Goal: Information Seeking & Learning: Check status

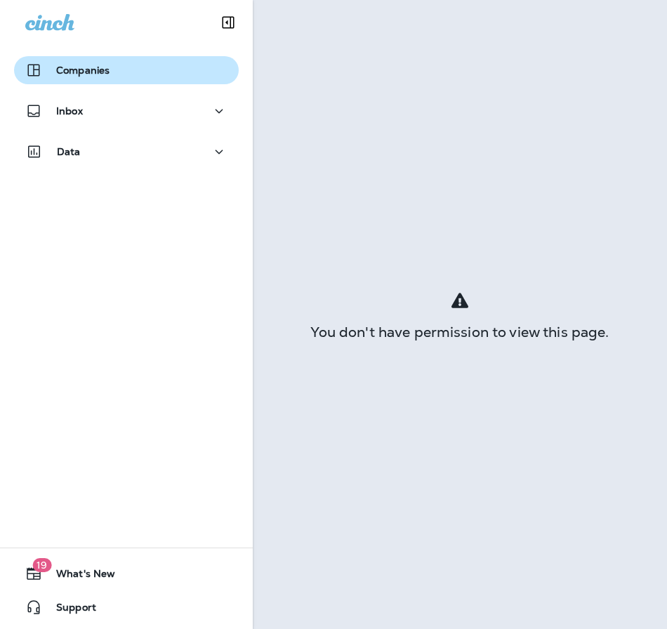
click at [74, 69] on p "Companies" at bounding box center [82, 70] width 53 height 11
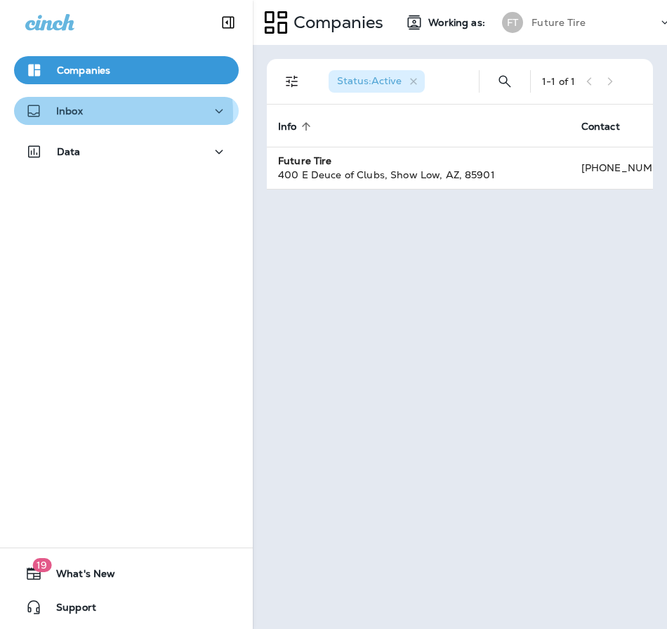
click at [80, 114] on p "Inbox" at bounding box center [69, 110] width 27 height 11
click at [194, 119] on div "Inbox" at bounding box center [126, 111] width 202 height 18
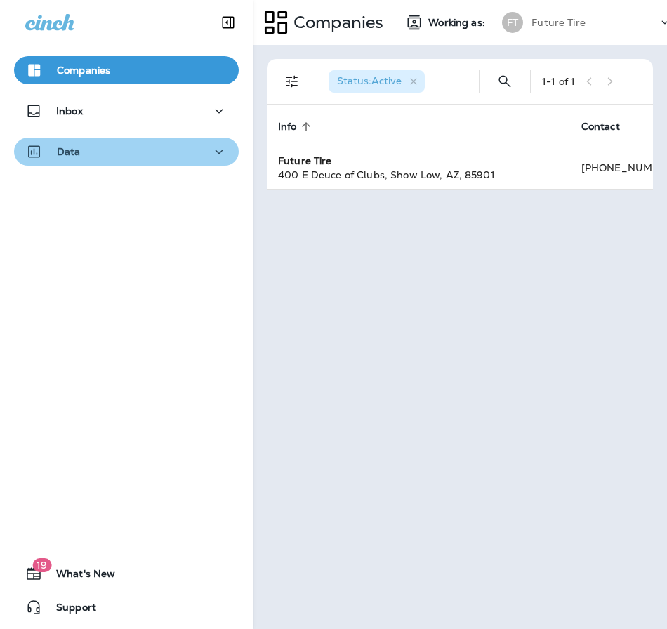
click at [183, 156] on div "Data" at bounding box center [126, 152] width 202 height 18
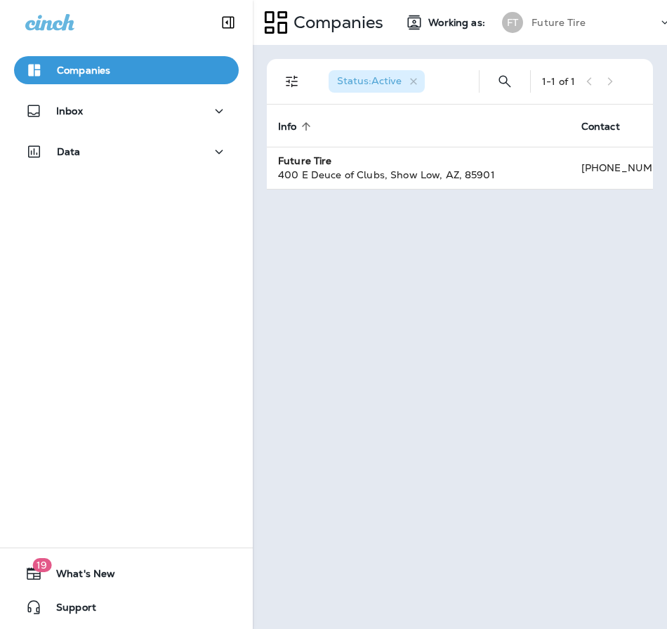
click at [547, 22] on p "Future Tire" at bounding box center [558, 22] width 54 height 11
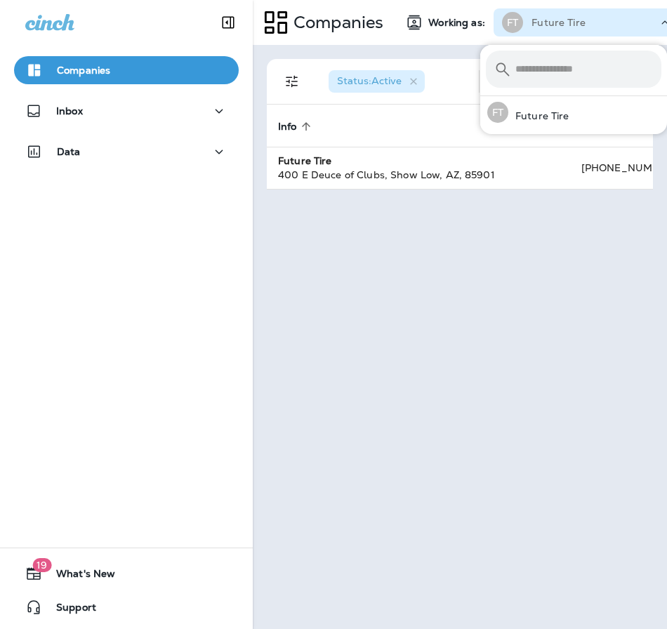
click at [547, 22] on p "Future Tire" at bounding box center [558, 22] width 54 height 11
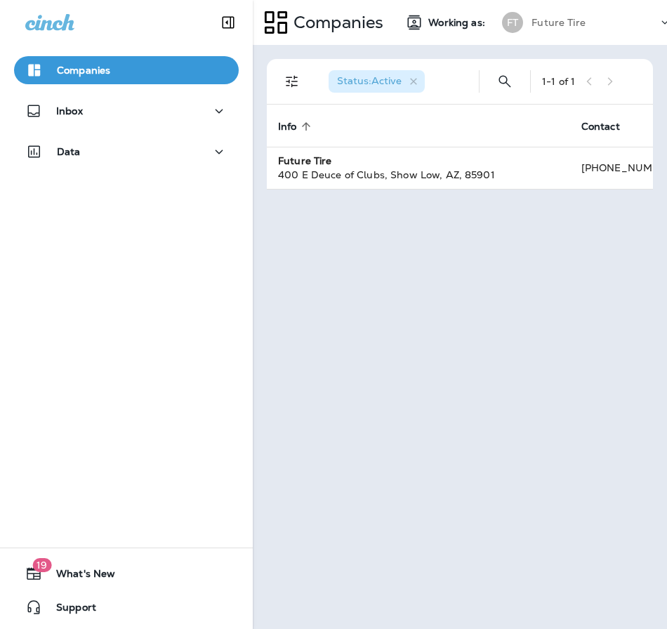
click at [522, 32] on div "FT" at bounding box center [512, 22] width 38 height 21
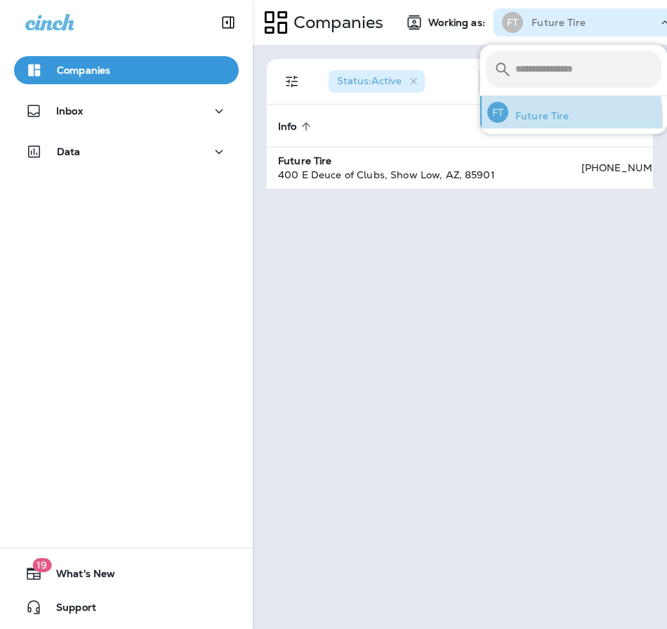
click at [514, 119] on p "Future Tire" at bounding box center [538, 115] width 61 height 11
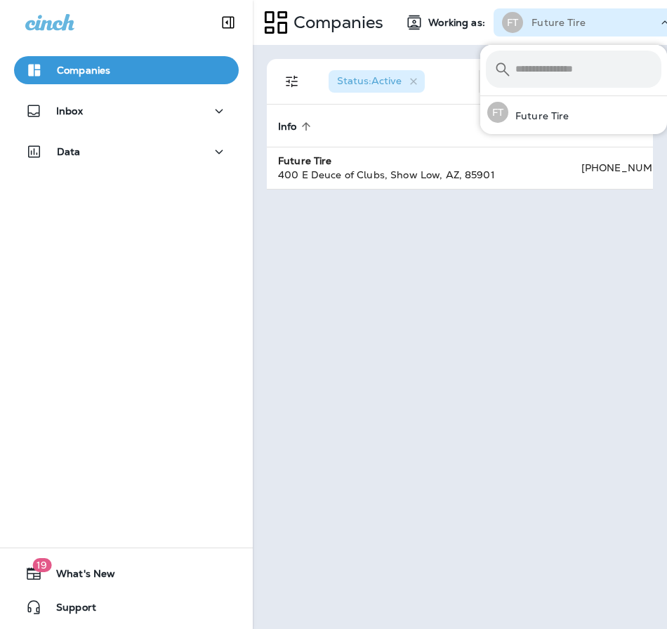
click at [399, 272] on div "Status : Active 1 - 1 of 1 Info sorted ascending Contact Status Future Tire 400…" at bounding box center [460, 337] width 414 height 584
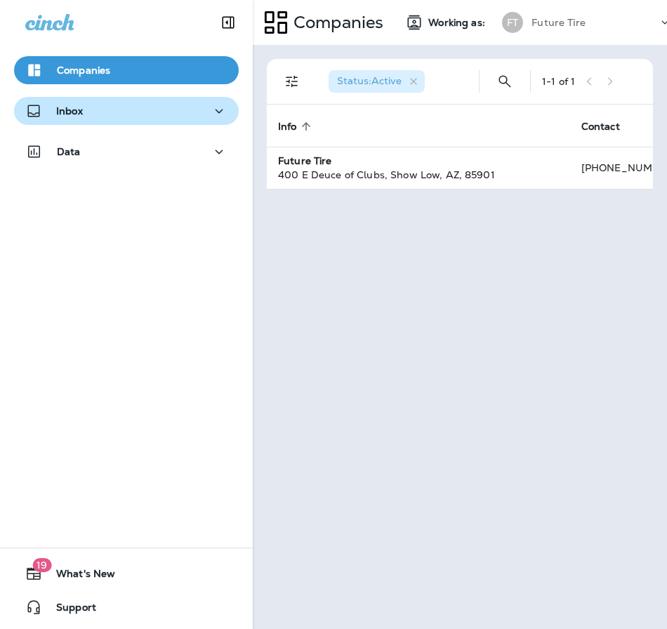
click at [100, 107] on div "Inbox" at bounding box center [126, 111] width 202 height 18
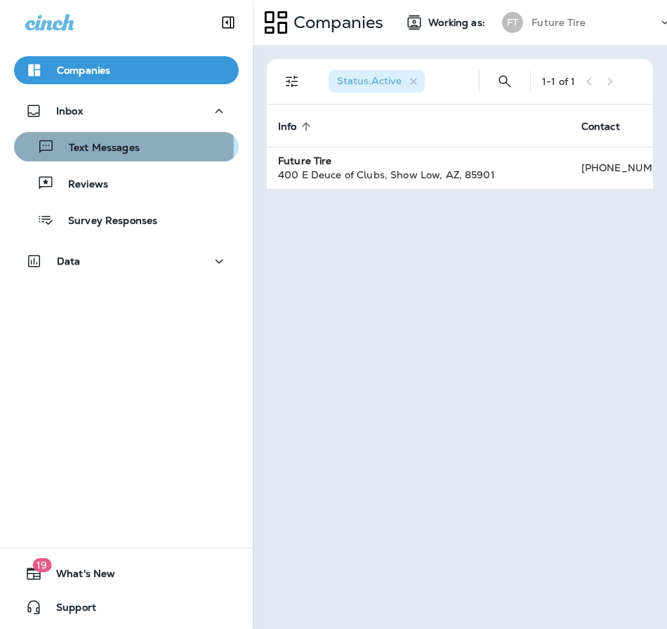
click at [112, 145] on p "Text Messages" at bounding box center [97, 148] width 85 height 13
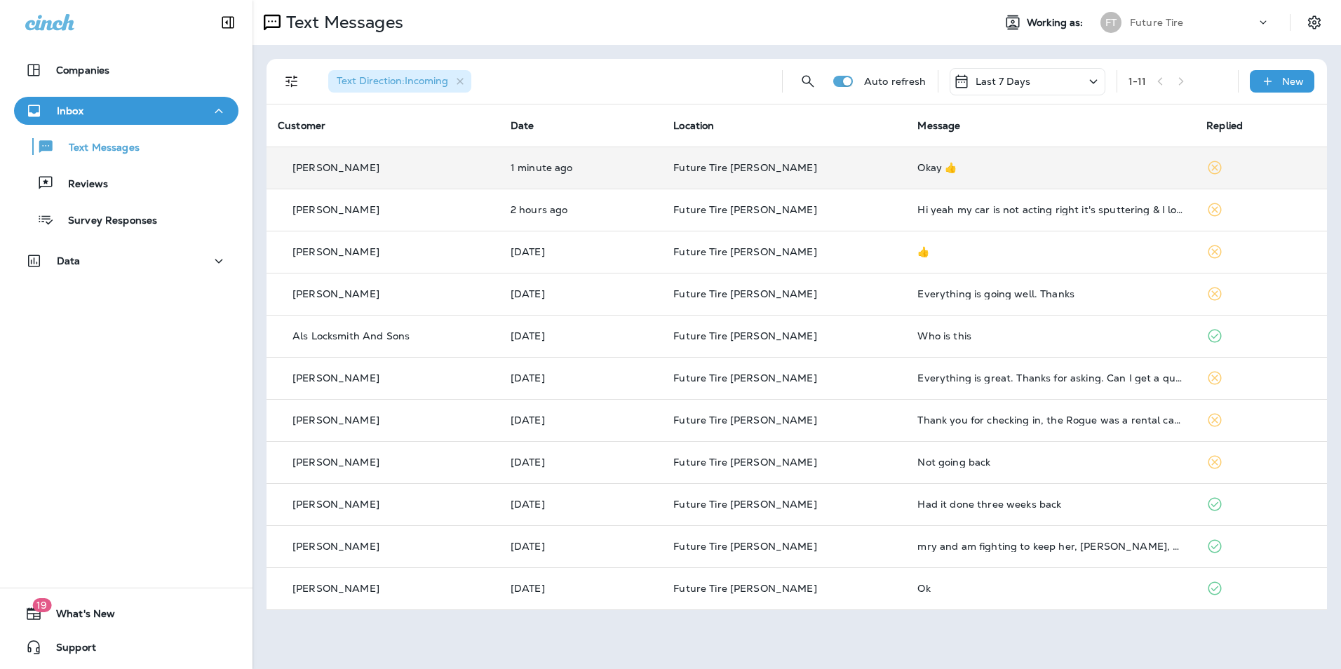
click at [640, 175] on td "1 minute ago" at bounding box center [581, 168] width 163 height 42
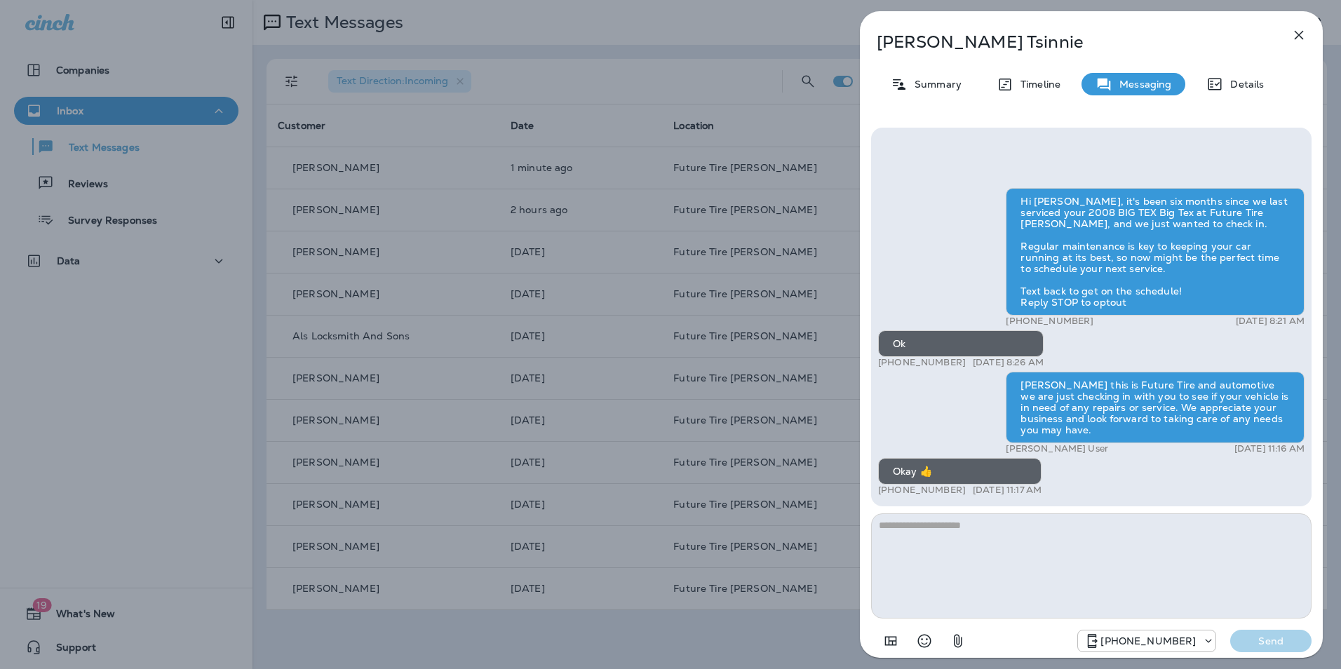
click at [666, 274] on div "Lenoard Tsinnie Summary Timeline Messaging Details Hi Lenoard, it's been six mo…" at bounding box center [670, 334] width 1341 height 669
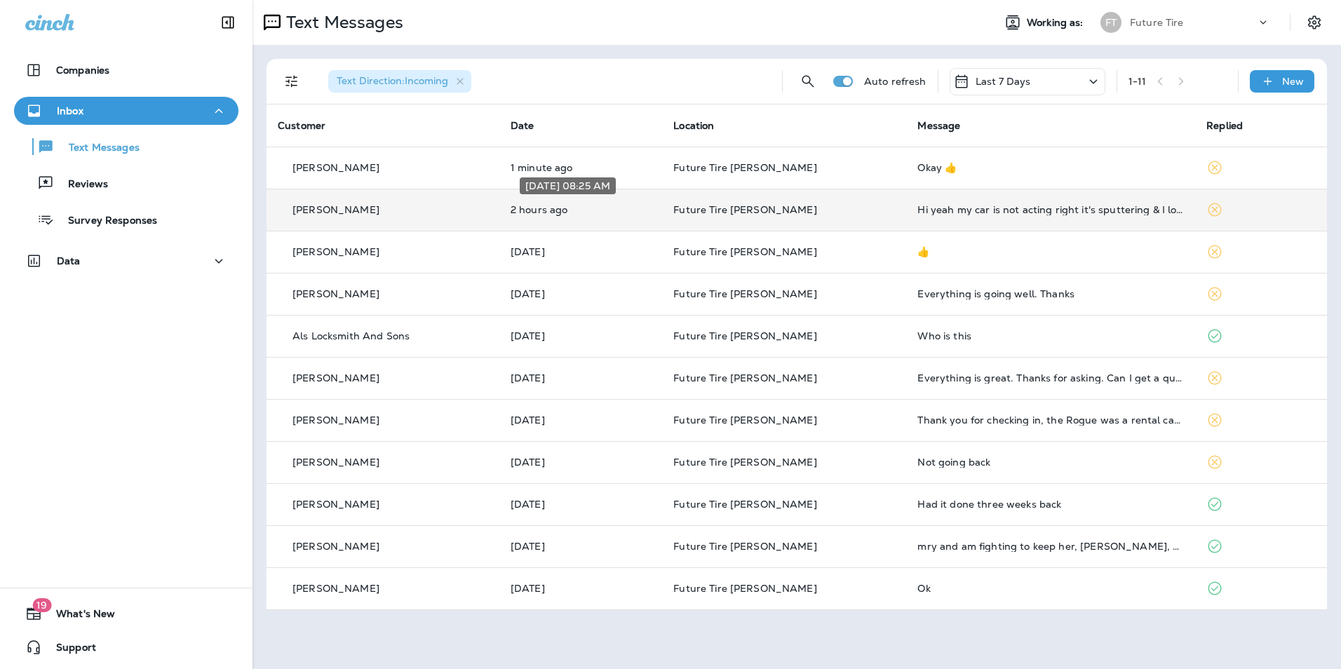
click at [651, 206] on p "2 hours ago" at bounding box center [581, 209] width 140 height 11
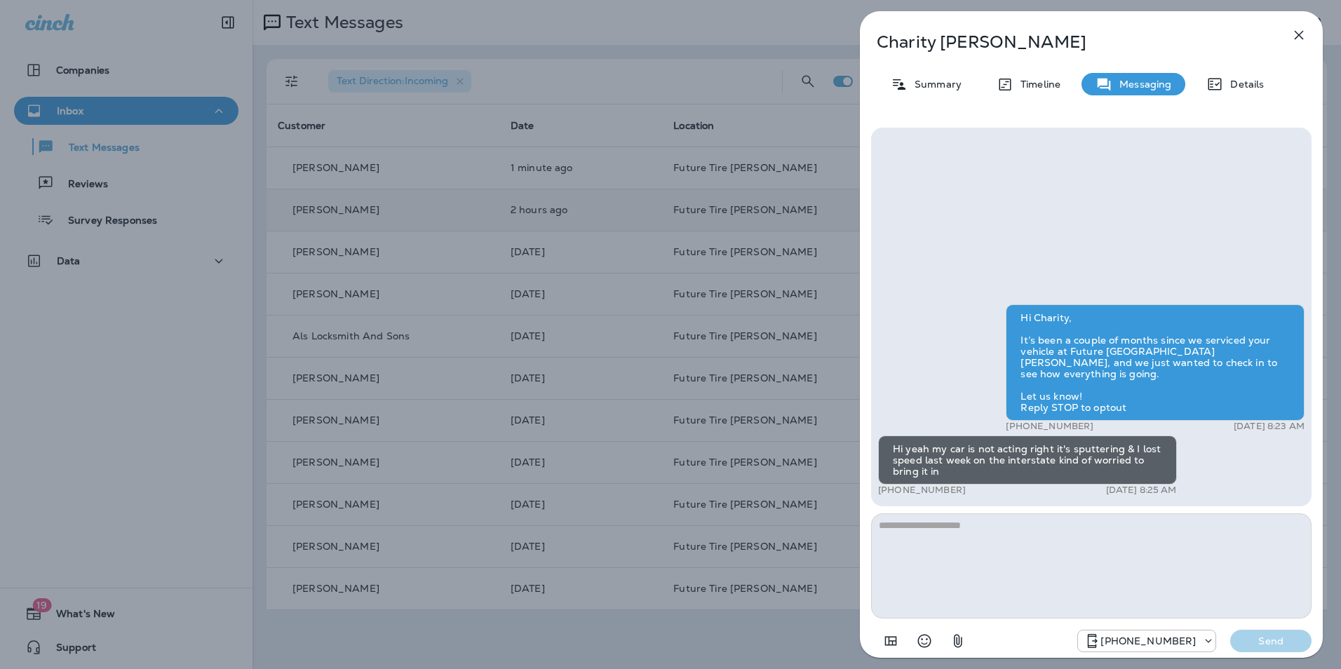
click at [654, 206] on div "Charity Herman Summary Timeline Messaging Details Hi Charity, It’s been a coupl…" at bounding box center [670, 334] width 1341 height 669
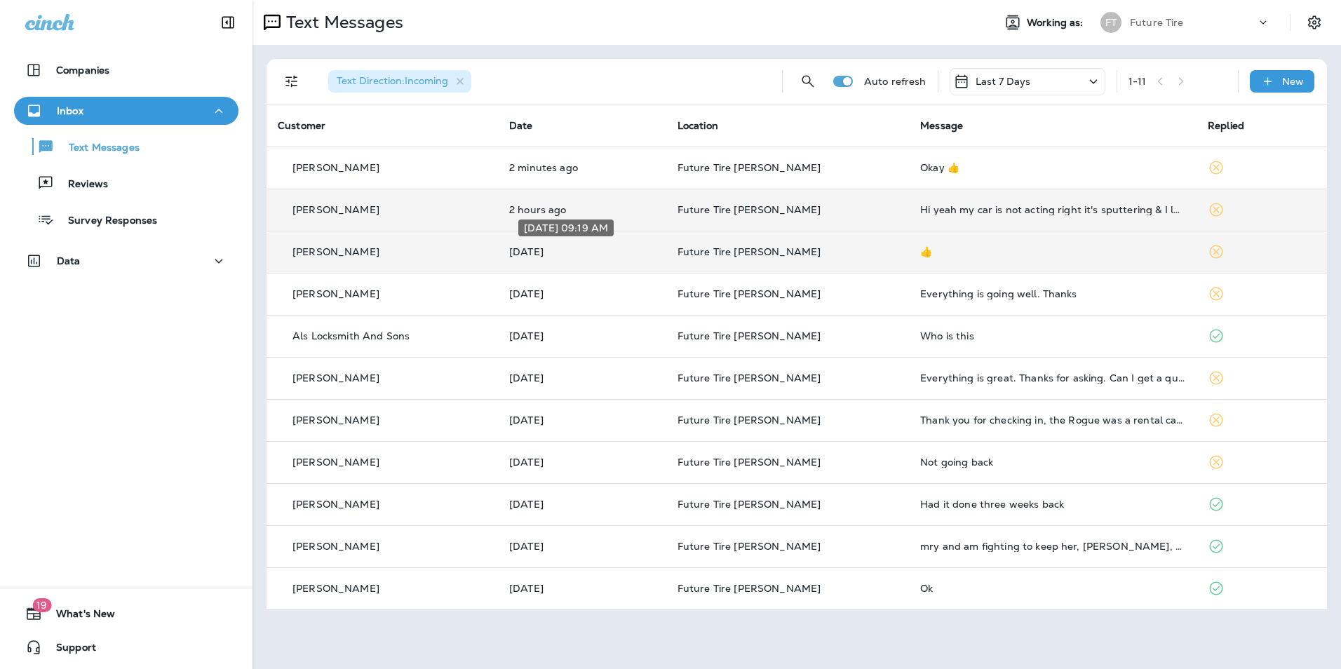
click at [631, 248] on p "[DATE]" at bounding box center [582, 251] width 146 height 11
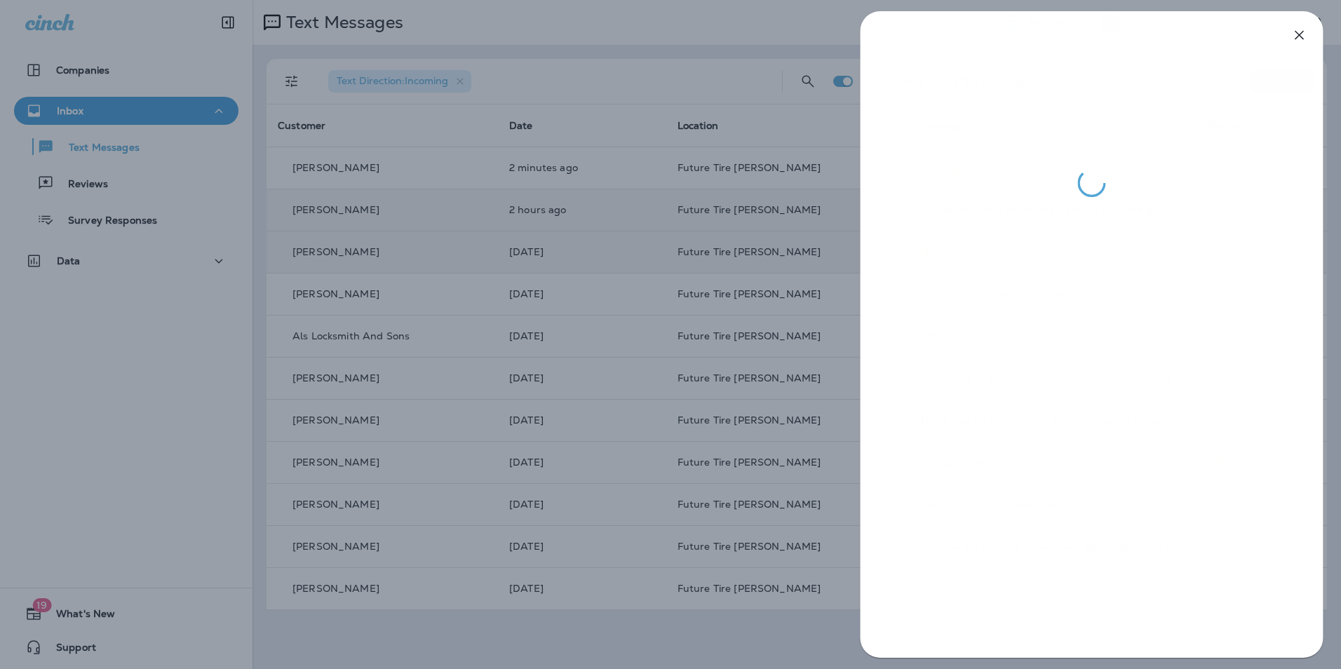
click at [604, 264] on div at bounding box center [670, 334] width 1341 height 669
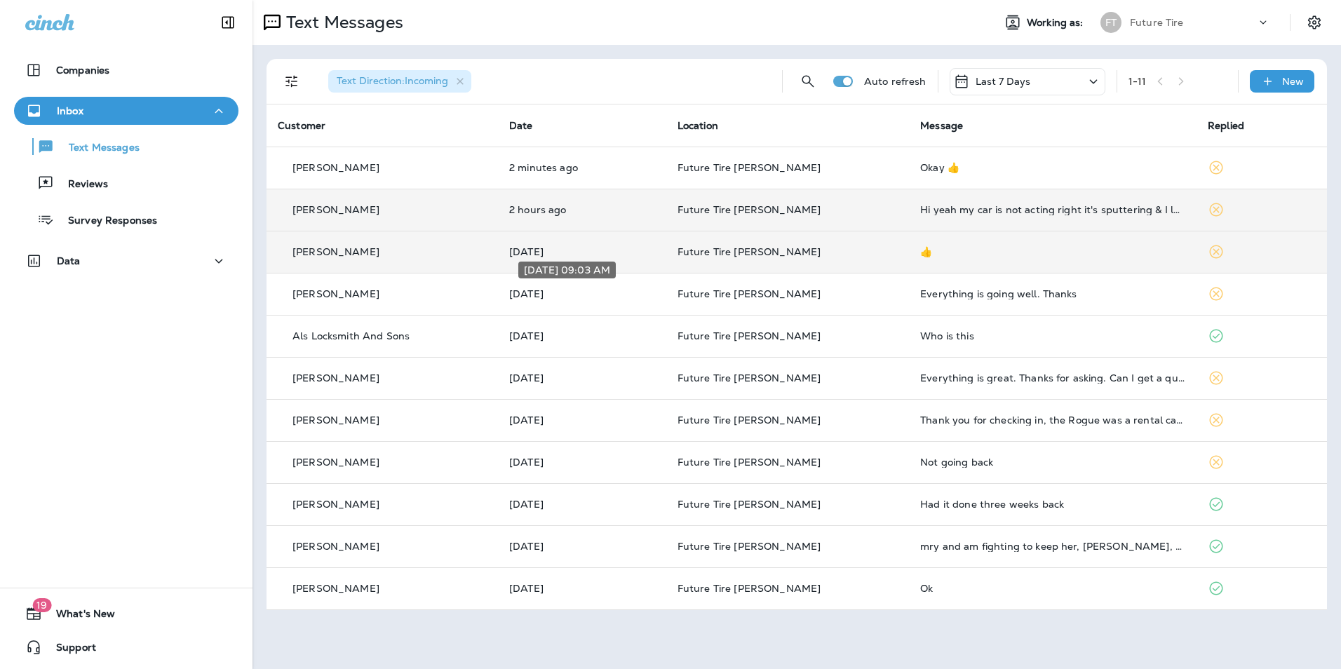
click at [617, 288] on div "Sep 18, 2025 09:03 AM" at bounding box center [567, 274] width 100 height 28
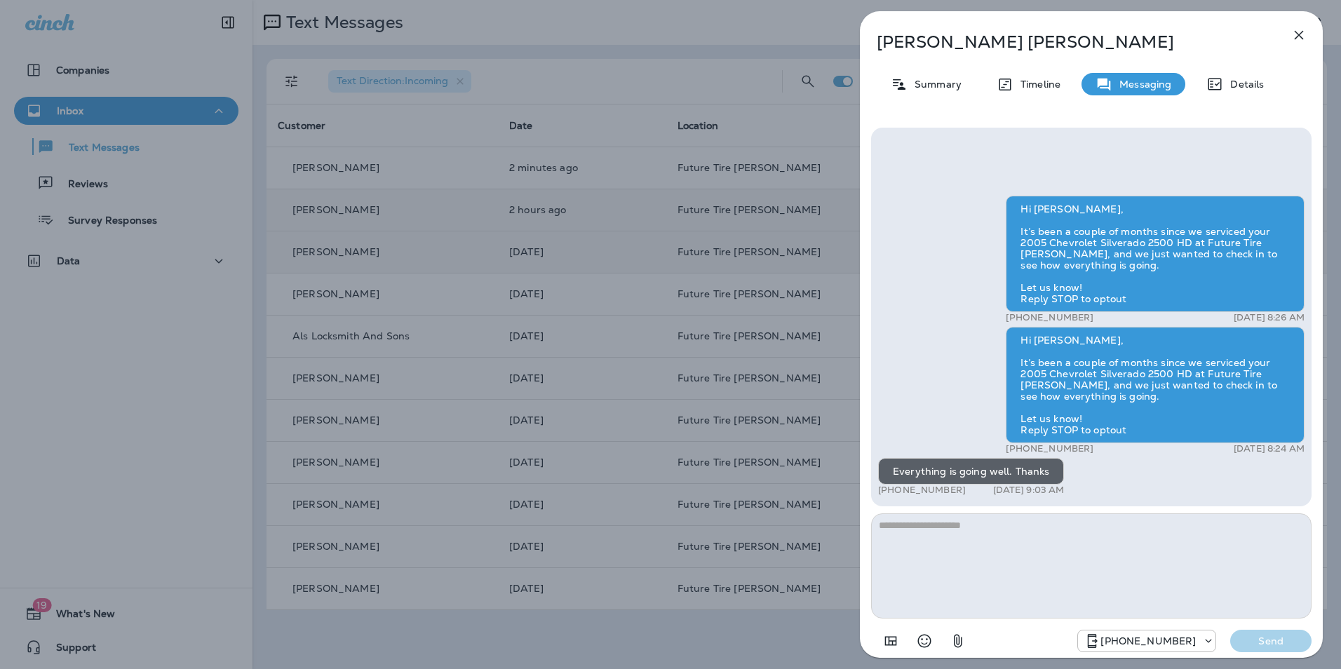
click at [534, 300] on div "Lloyd Begay Summary Timeline Messaging Details Hi Lloyd, It’s been a couple of …" at bounding box center [670, 334] width 1341 height 669
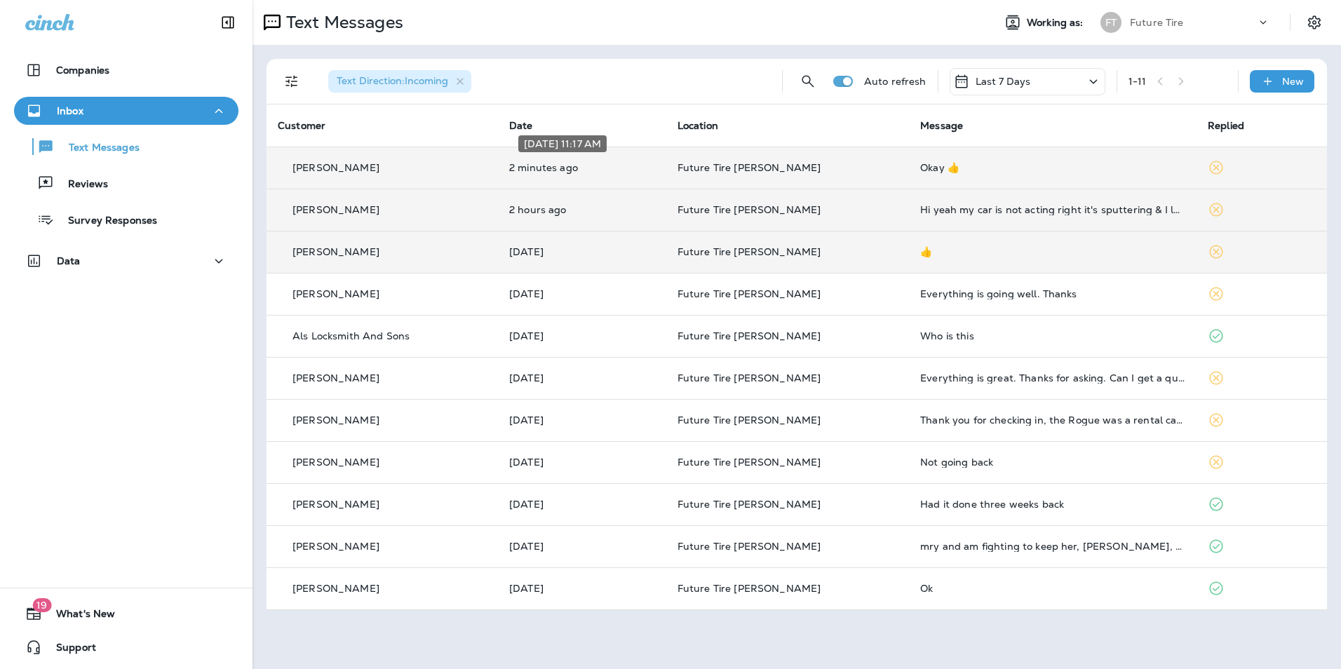
click at [632, 164] on p "2 minutes ago" at bounding box center [582, 167] width 146 height 11
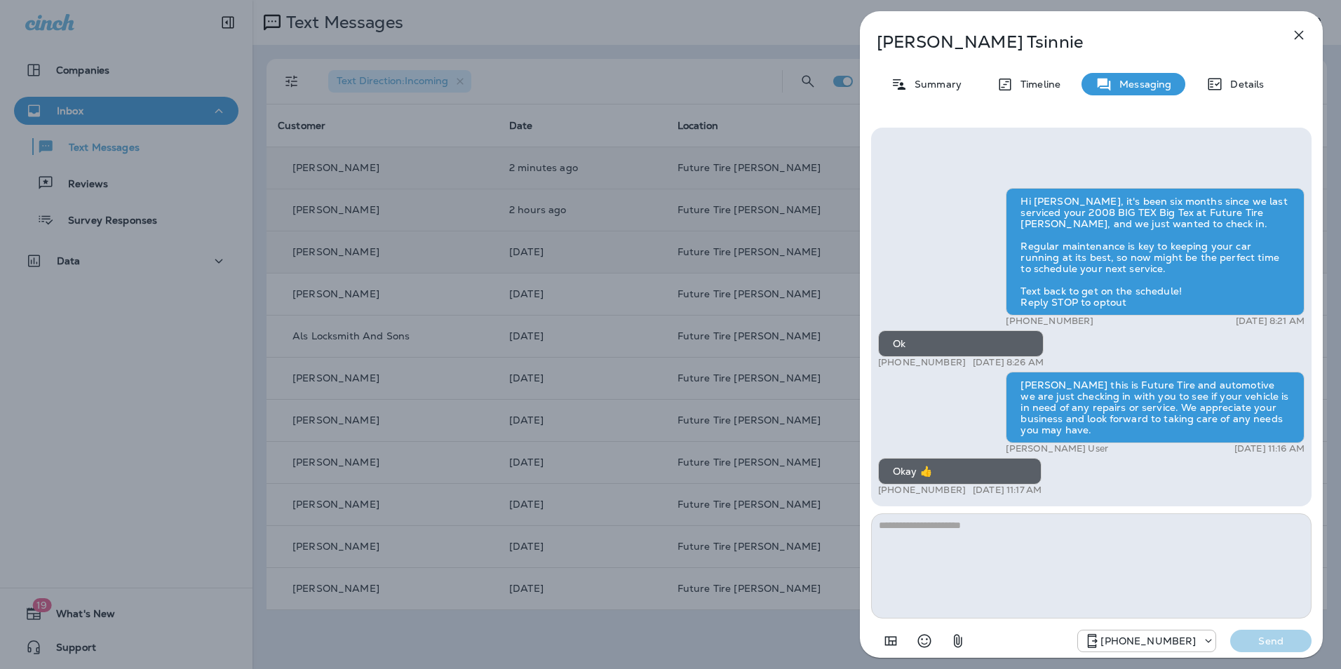
click at [565, 217] on div "Lenoard Tsinnie Summary Timeline Messaging Details Hi Lenoard, it's been six mo…" at bounding box center [670, 334] width 1341 height 669
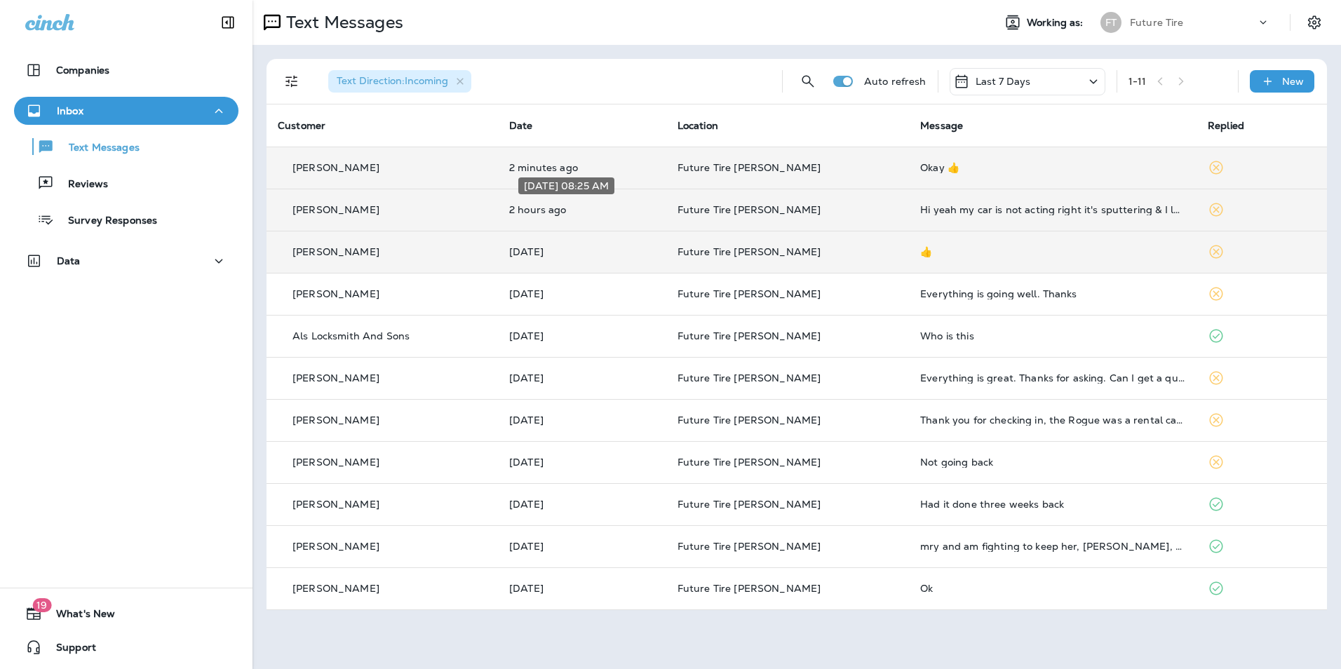
click at [588, 206] on p "2 hours ago" at bounding box center [582, 209] width 146 height 11
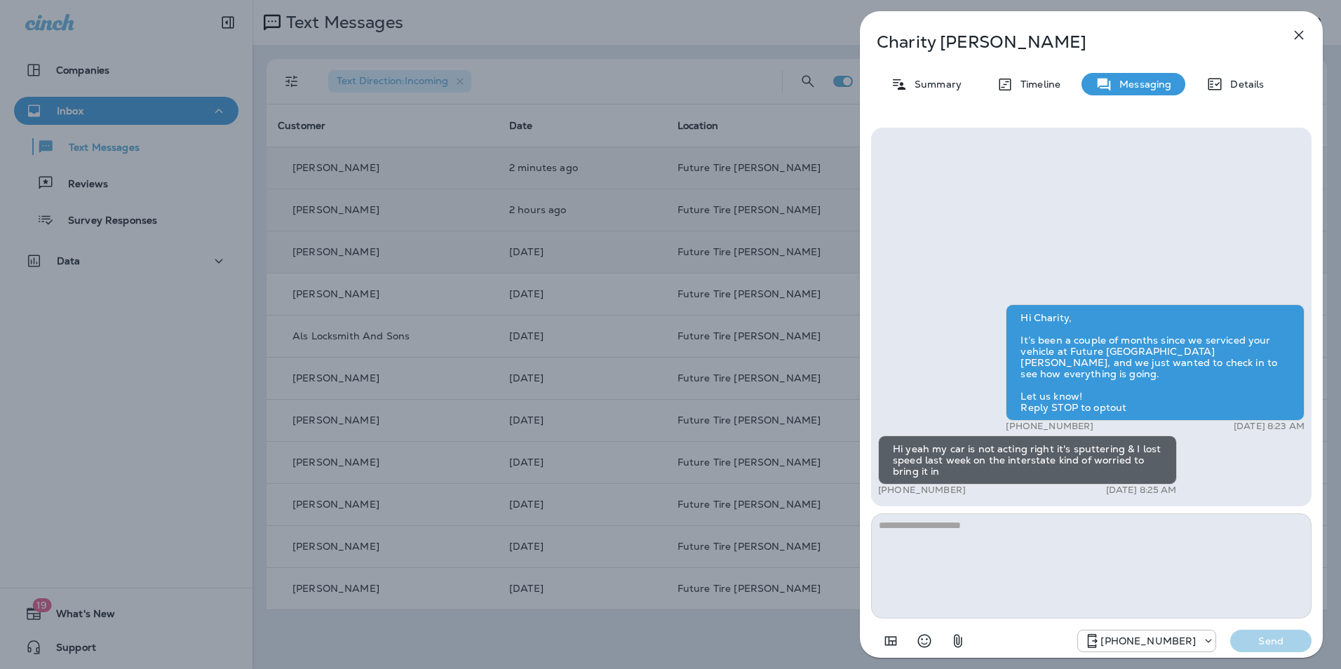
click at [645, 223] on div "Charity Herman Summary Timeline Messaging Details Hi Charity, It’s been a coupl…" at bounding box center [670, 334] width 1341 height 669
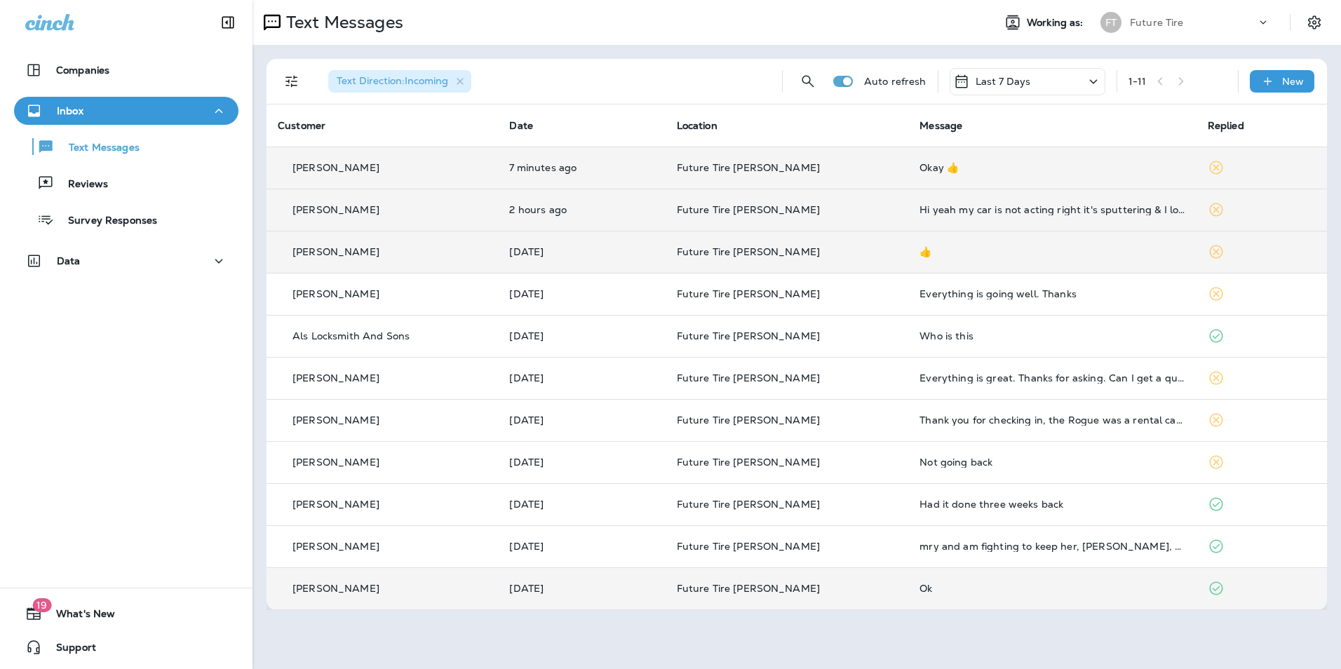
click at [424, 584] on div "[PERSON_NAME]" at bounding box center [382, 589] width 209 height 15
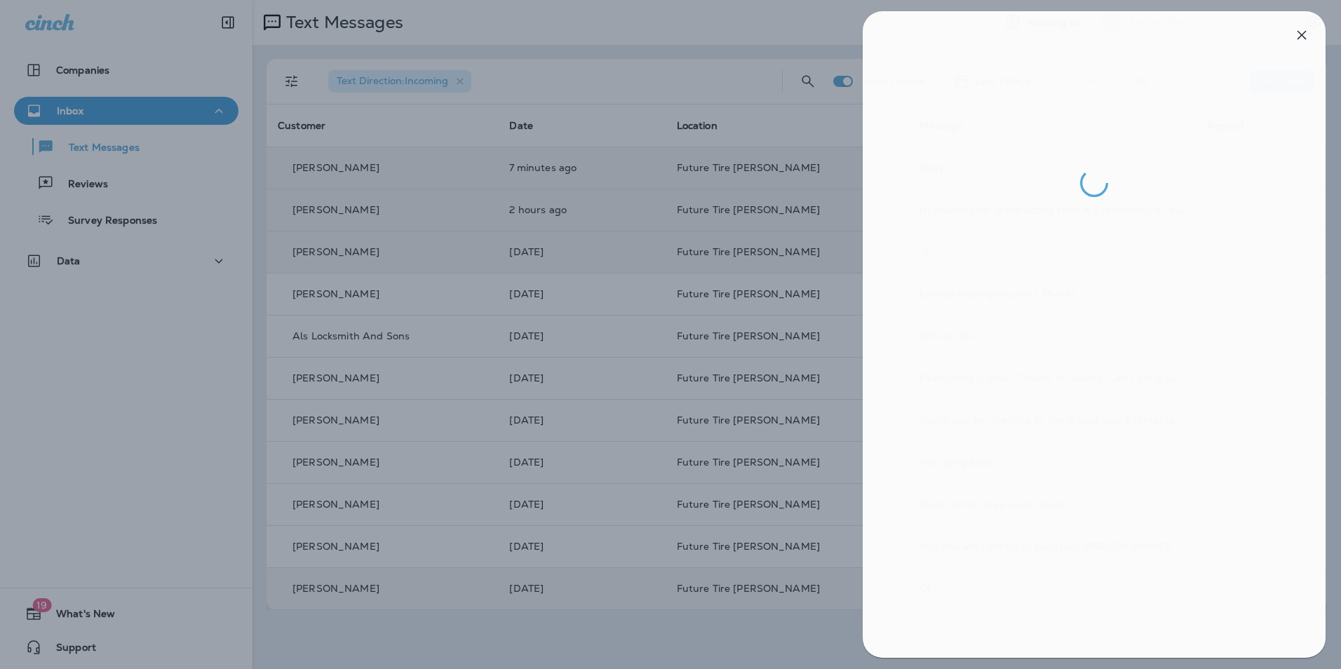
click at [427, 540] on div at bounding box center [673, 334] width 1341 height 669
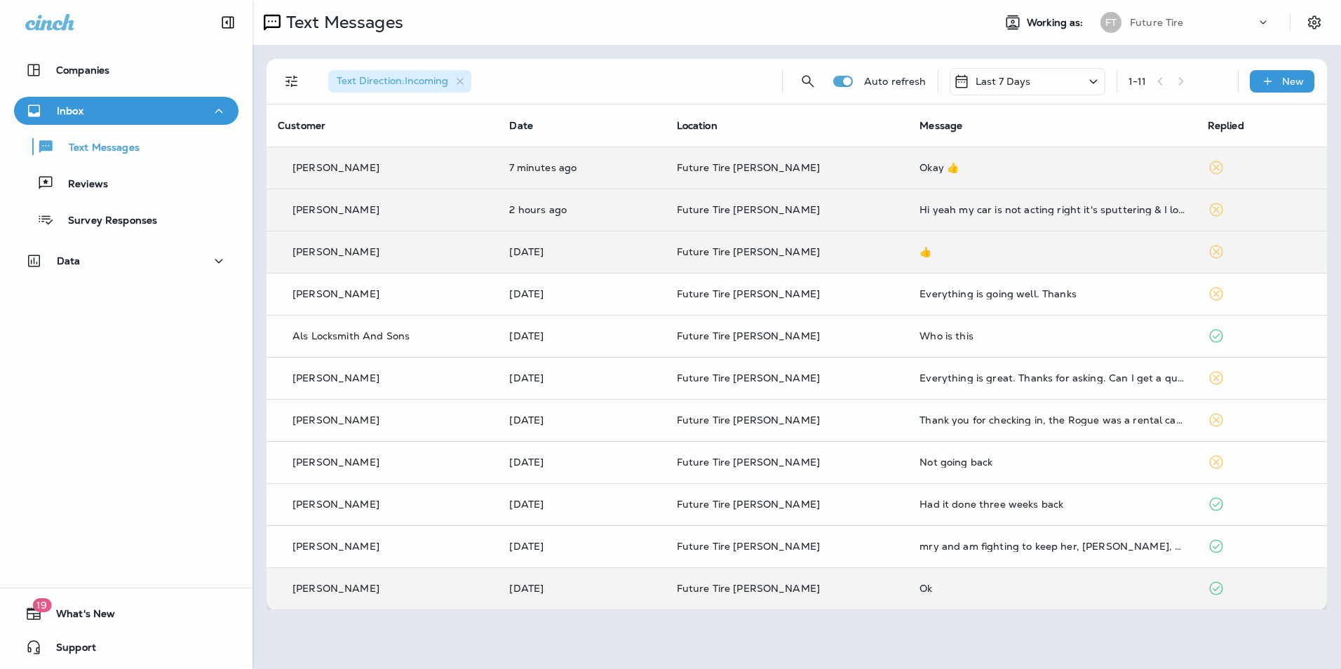
click at [429, 547] on div at bounding box center [670, 334] width 1341 height 669
click at [429, 547] on div "[PERSON_NAME]" at bounding box center [382, 547] width 209 height 15
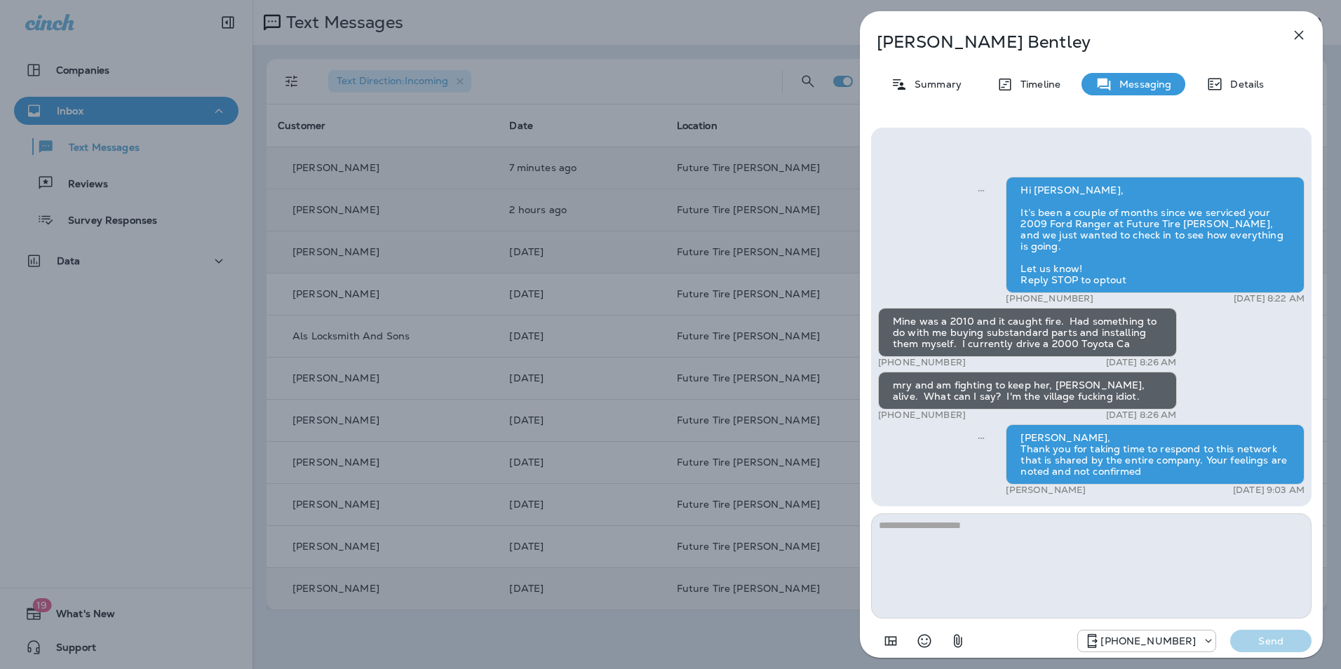
click at [429, 547] on div "Larry Bentley Summary Timeline Messaging Details Hi Larry, It’s been a couple o…" at bounding box center [670, 334] width 1341 height 669
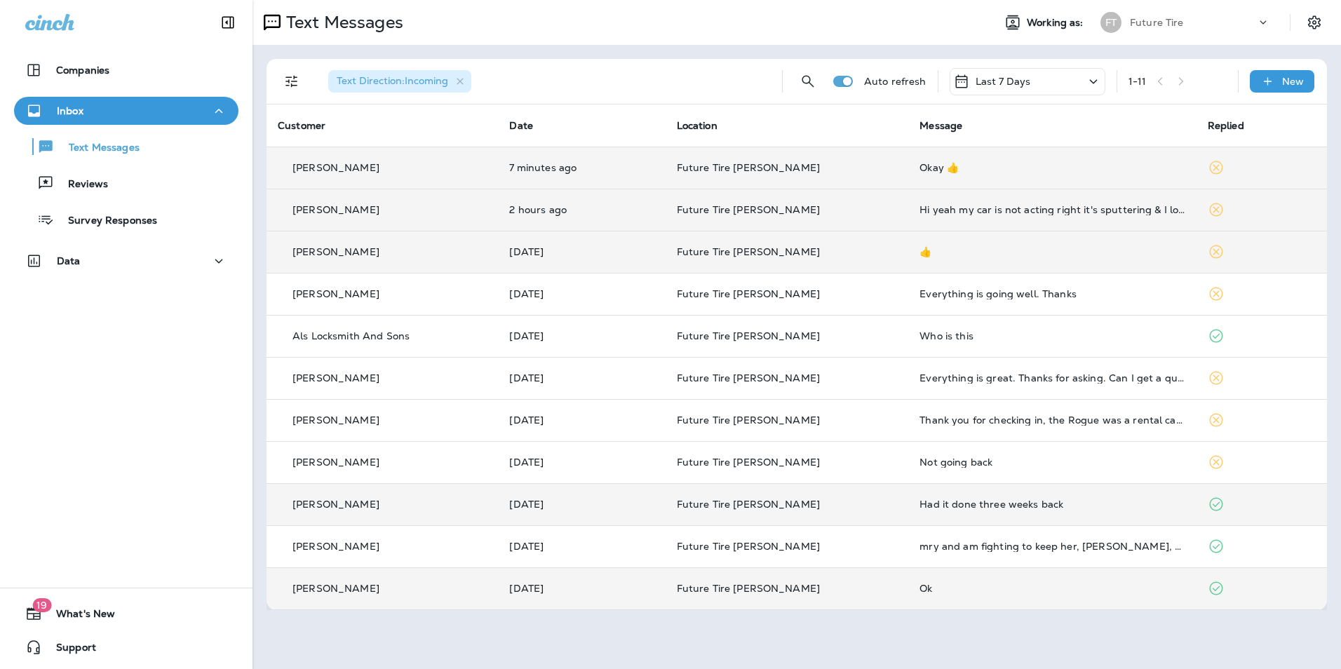
click at [436, 506] on div "[PERSON_NAME]" at bounding box center [382, 504] width 209 height 15
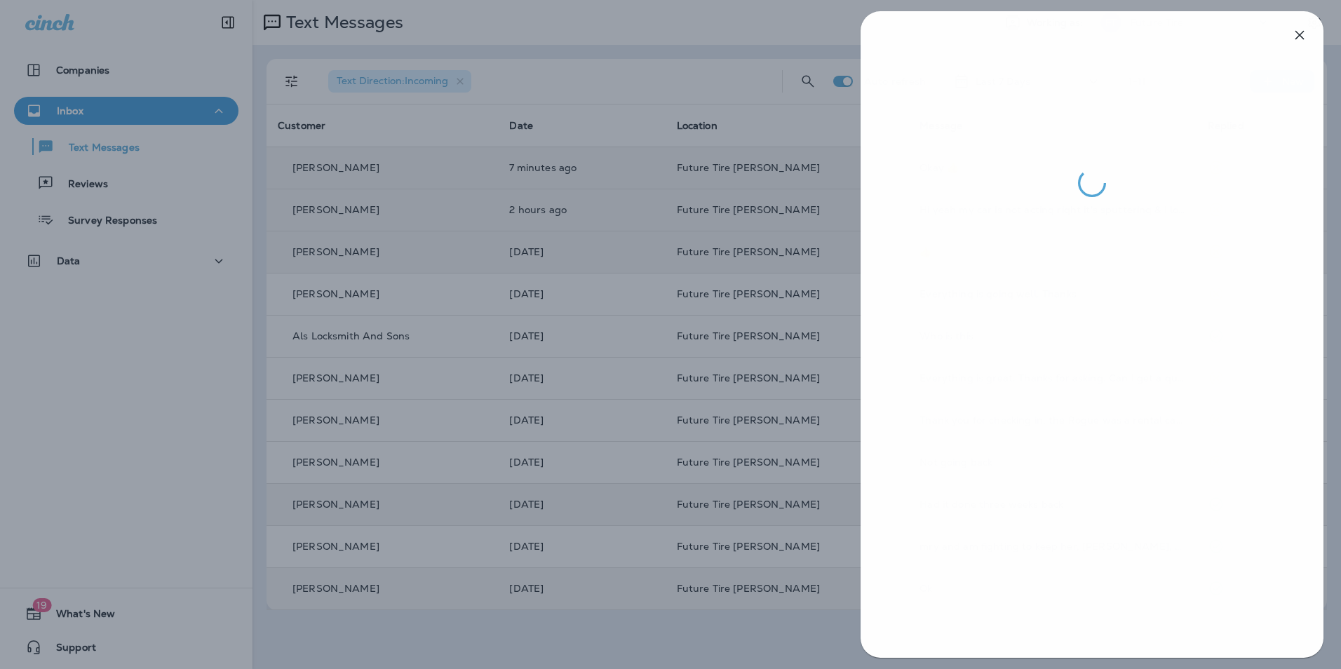
click at [436, 506] on div at bounding box center [671, 334] width 1341 height 669
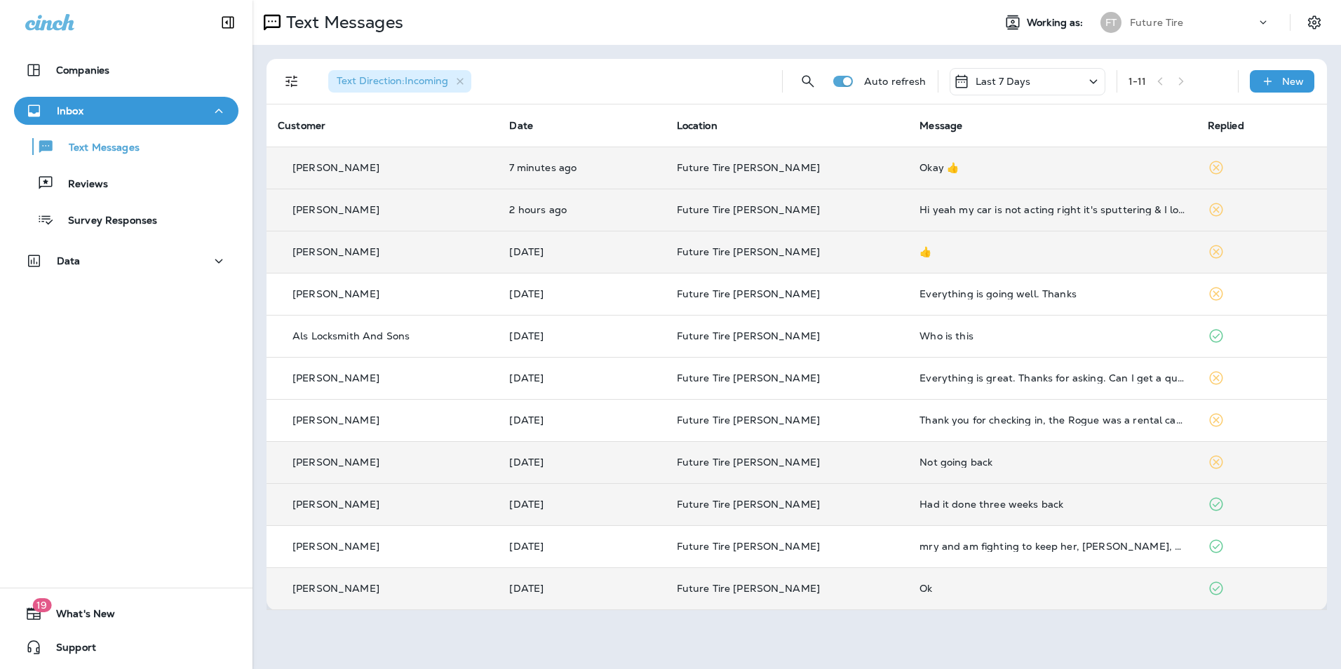
click at [436, 454] on td "[PERSON_NAME]" at bounding box center [383, 462] width 232 height 42
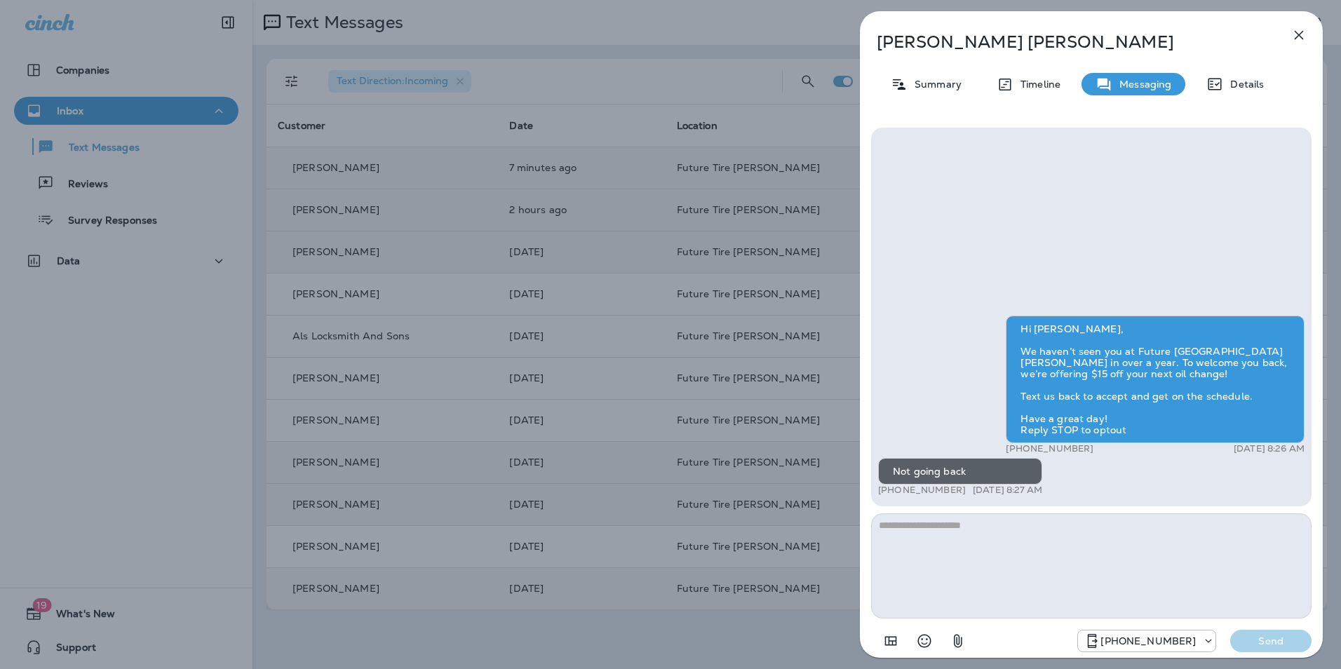
click at [436, 454] on div "Tim Westover Summary Timeline Messaging Details Hi Tim, We haven’t seen you at …" at bounding box center [670, 334] width 1341 height 669
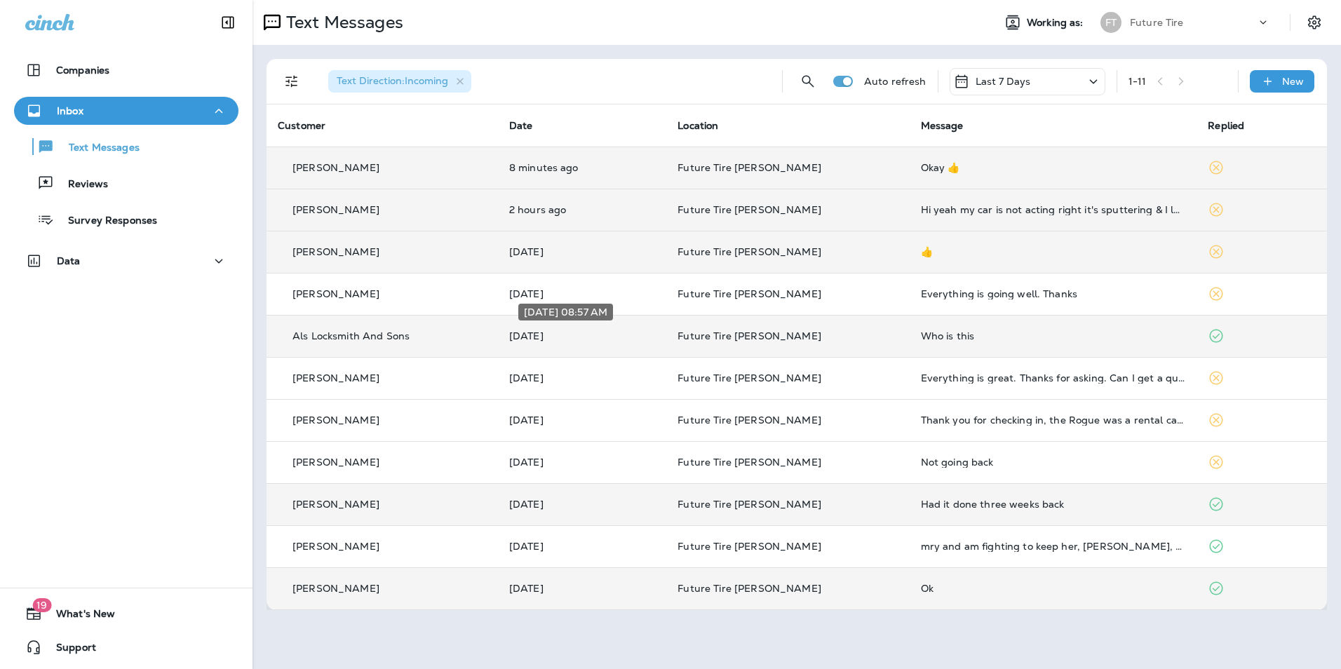
click at [605, 340] on p "[DATE]" at bounding box center [582, 335] width 147 height 11
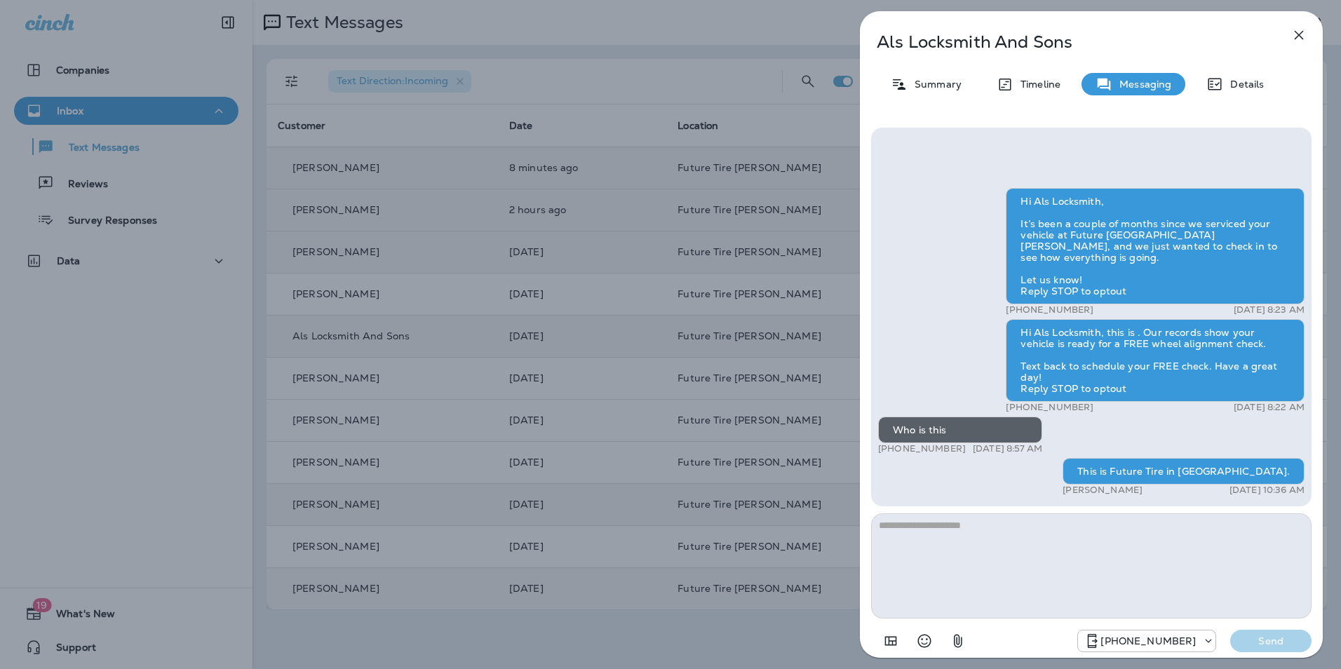
click at [605, 340] on div "Als Locksmith And Sons Summary Timeline Messaging Details Hi Als Locksmith, It’…" at bounding box center [670, 334] width 1341 height 669
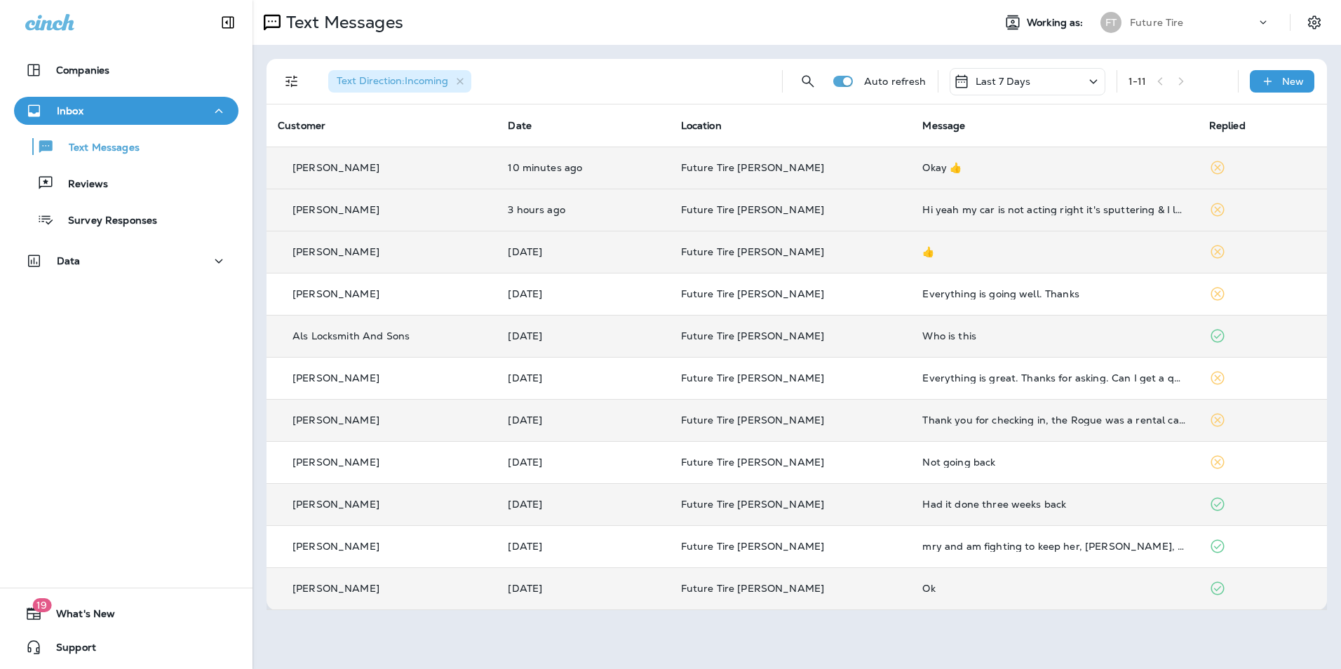
click at [666, 427] on td "Future Tire [PERSON_NAME]" at bounding box center [791, 420] width 242 height 42
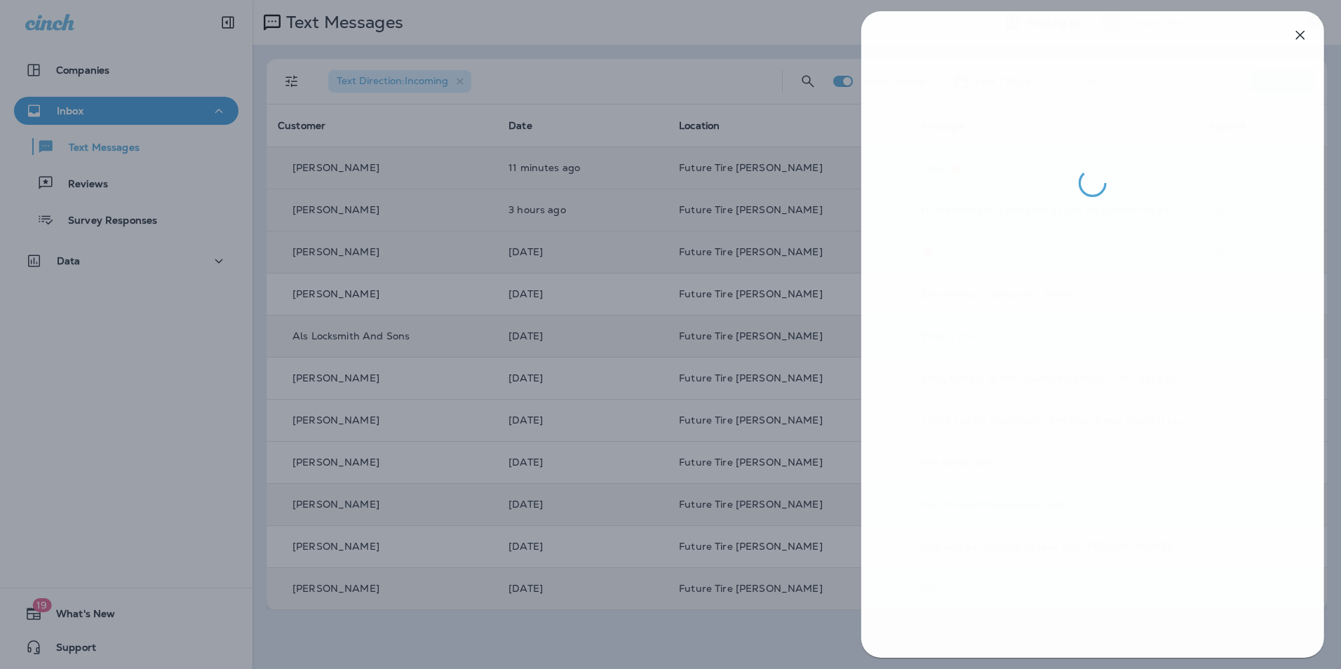
click at [496, 347] on div at bounding box center [671, 334] width 1341 height 669
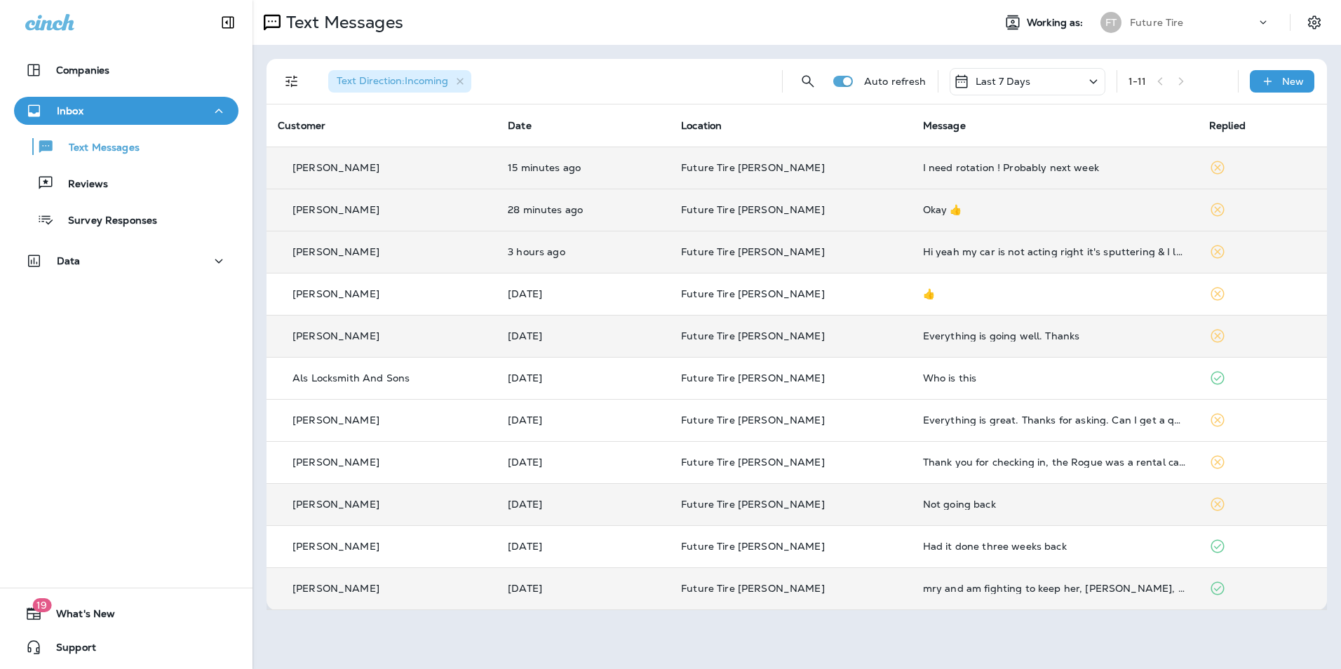
click at [666, 167] on p "Future Tire [PERSON_NAME]" at bounding box center [791, 167] width 220 height 11
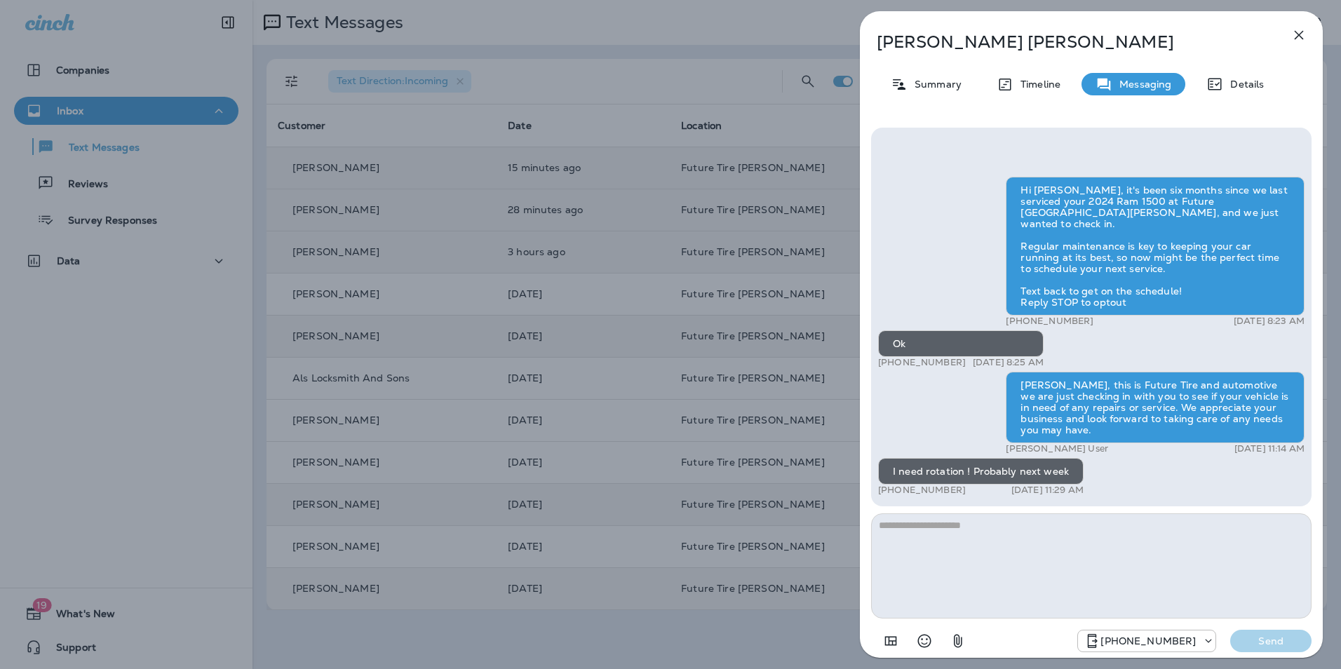
click at [666, 392] on div "Leslie Gorman Summary Timeline Messaging Details Hi Leslie, it's been six month…" at bounding box center [670, 334] width 1341 height 669
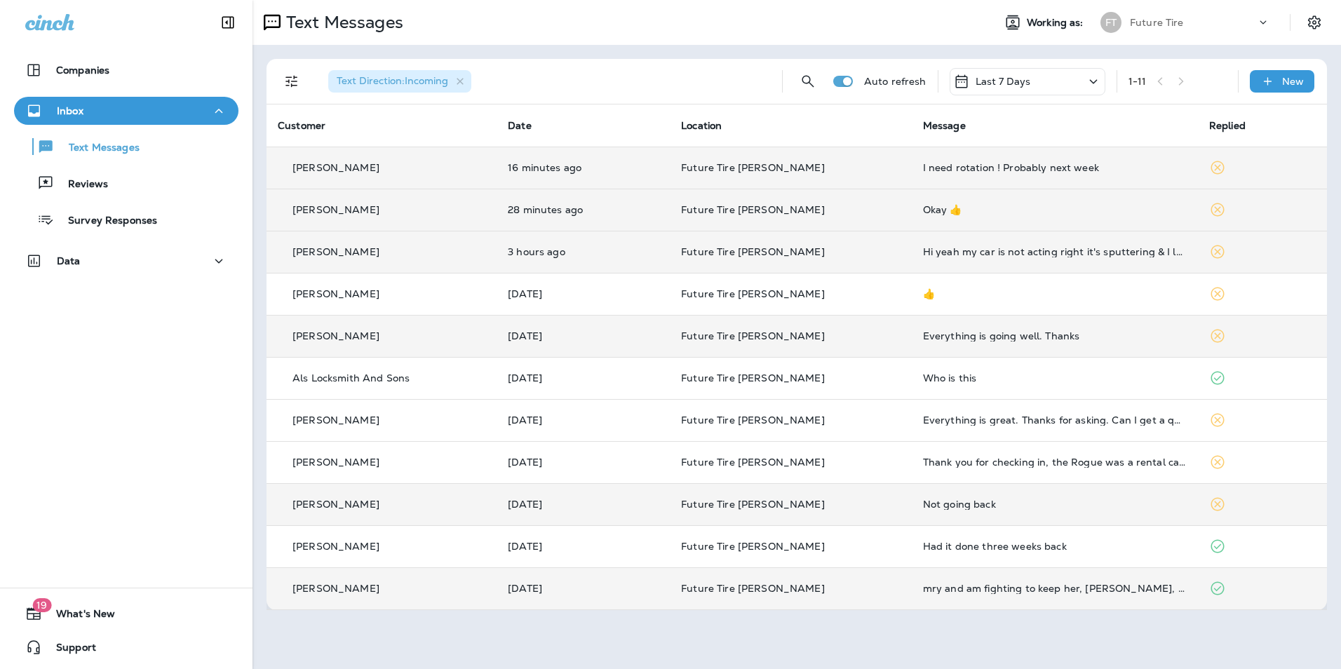
click at [666, 257] on td "Future Tire [PERSON_NAME]" at bounding box center [791, 252] width 242 height 42
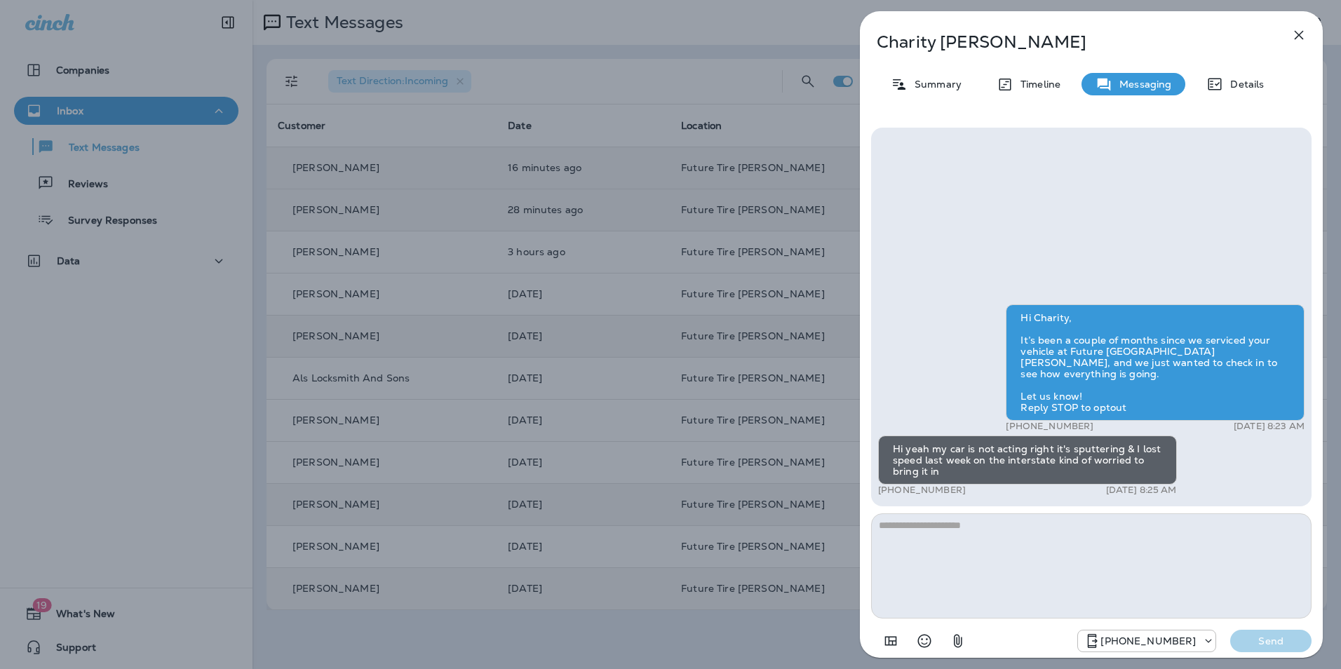
click at [655, 311] on div "Charity Herman Summary Timeline Messaging Details Hi Charity, It’s been a coupl…" at bounding box center [670, 334] width 1341 height 669
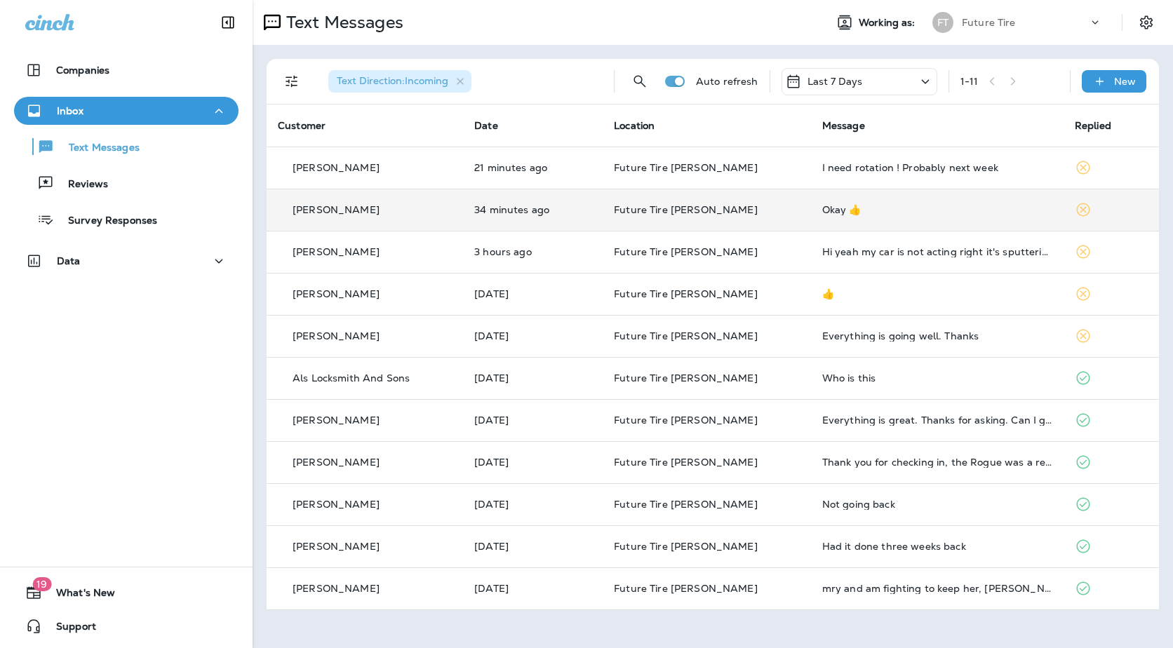
click at [425, 208] on div "[PERSON_NAME]" at bounding box center [365, 210] width 174 height 15
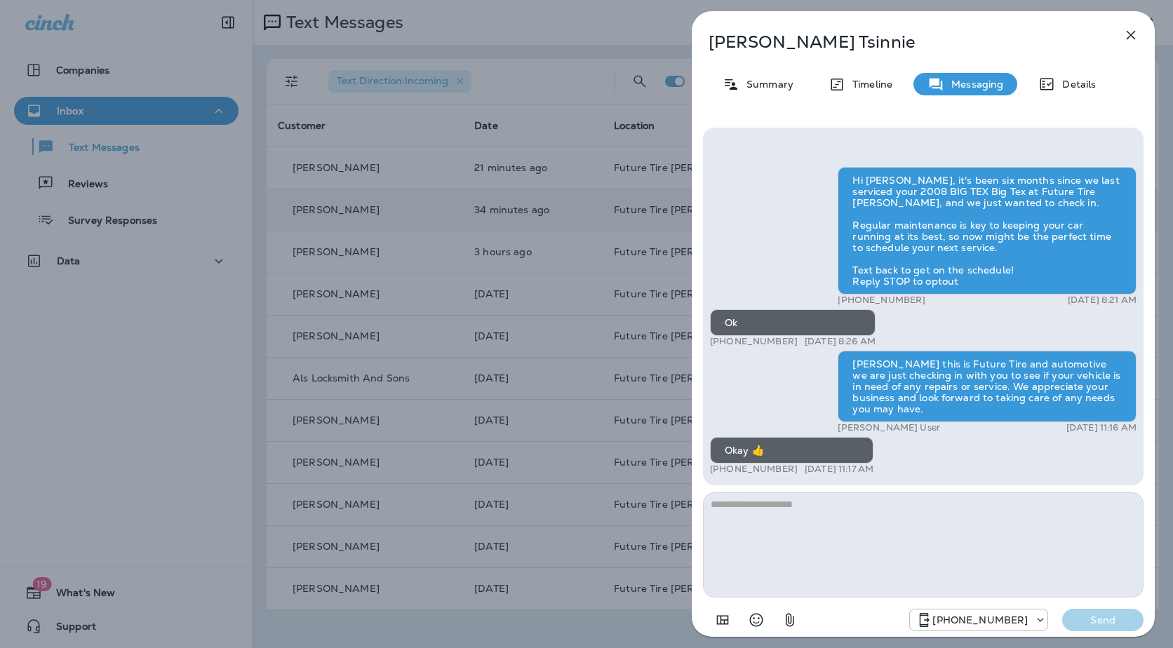
click at [589, 351] on div "Lenoard Tsinnie Summary Timeline Messaging Details Hi Lenoard, it's been six mo…" at bounding box center [586, 324] width 1173 height 648
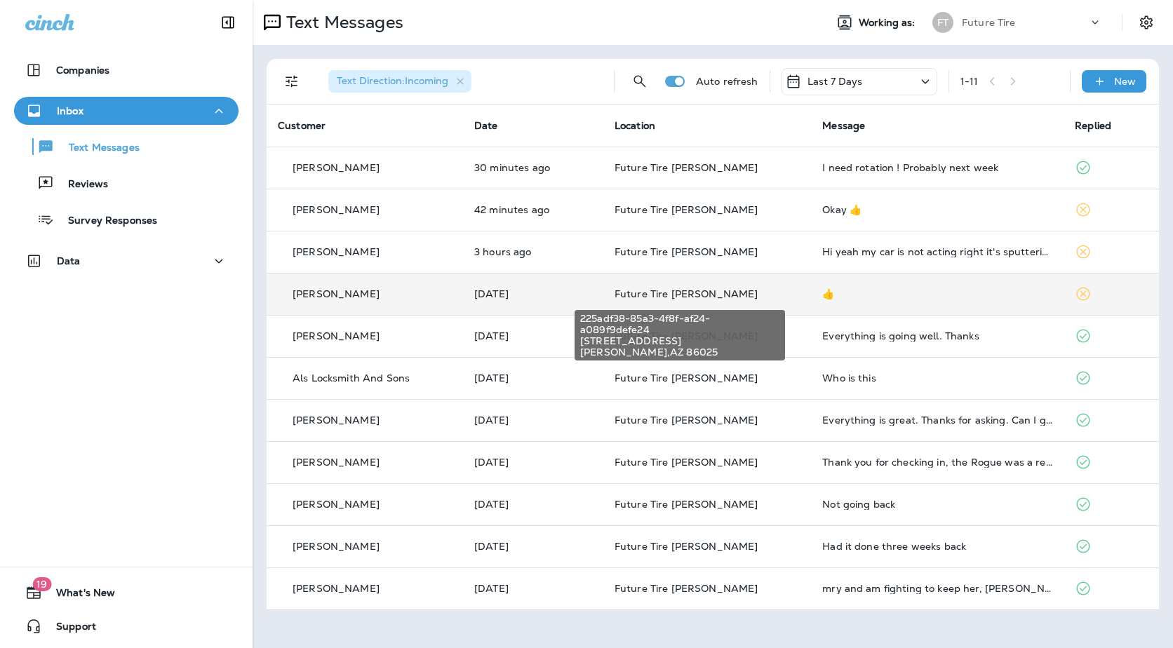
click at [656, 288] on span "Future Tire [PERSON_NAME]" at bounding box center [687, 294] width 144 height 13
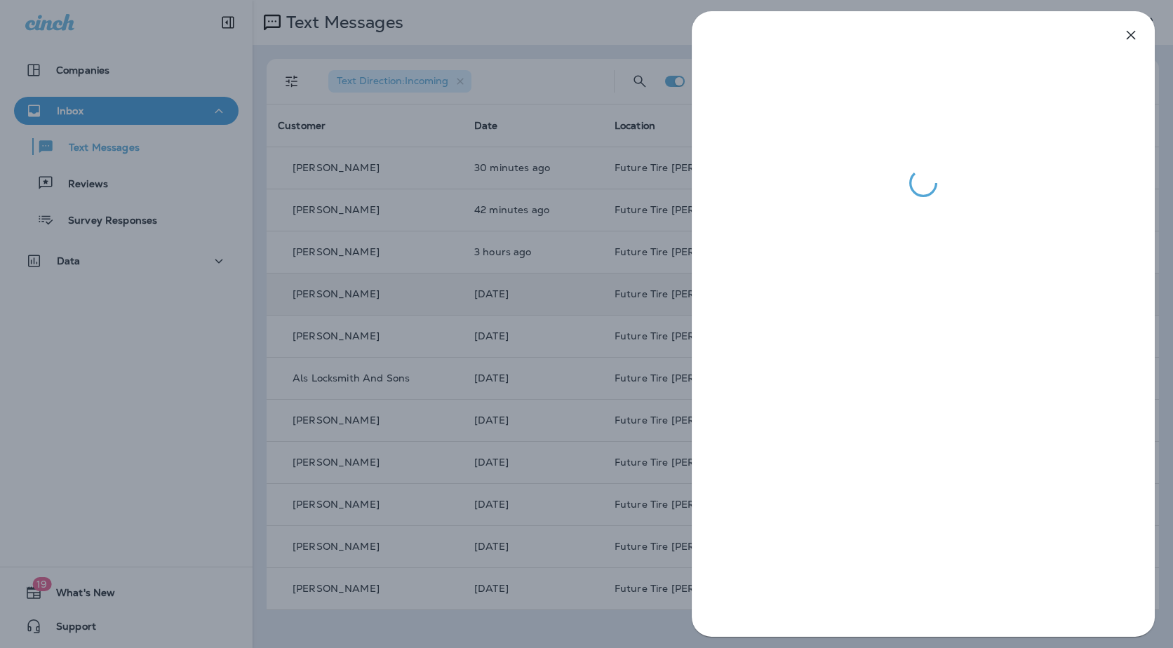
click at [547, 234] on div at bounding box center [586, 324] width 1173 height 648
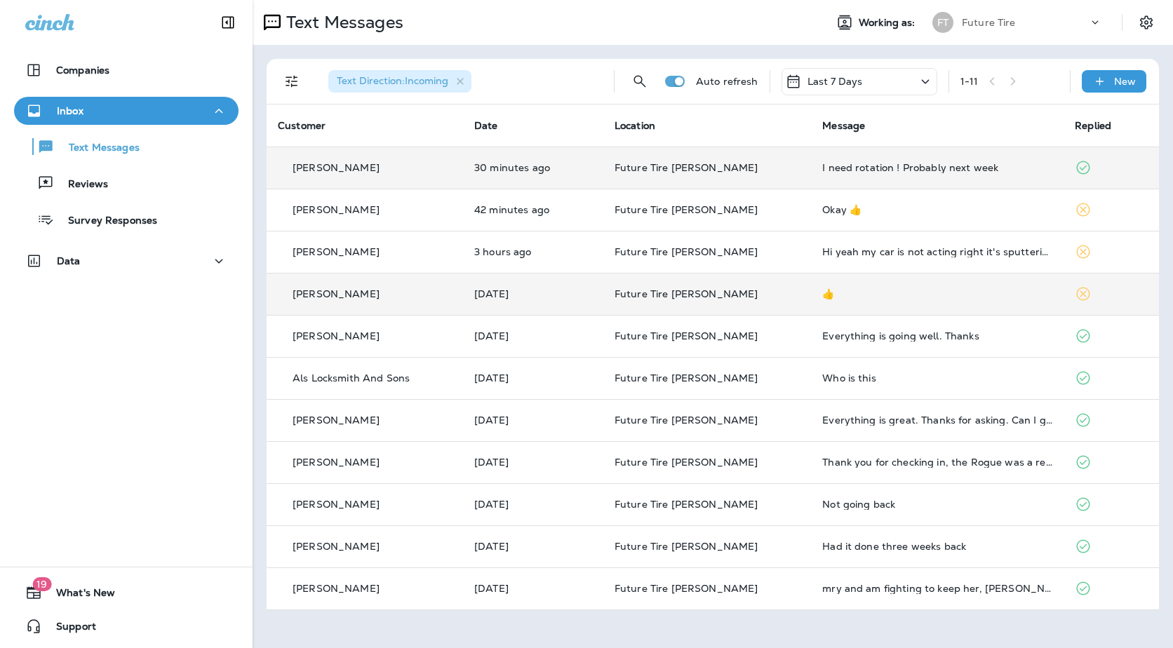
click at [822, 163] on div "I need rotation ! Probably next week" at bounding box center [937, 167] width 230 height 11
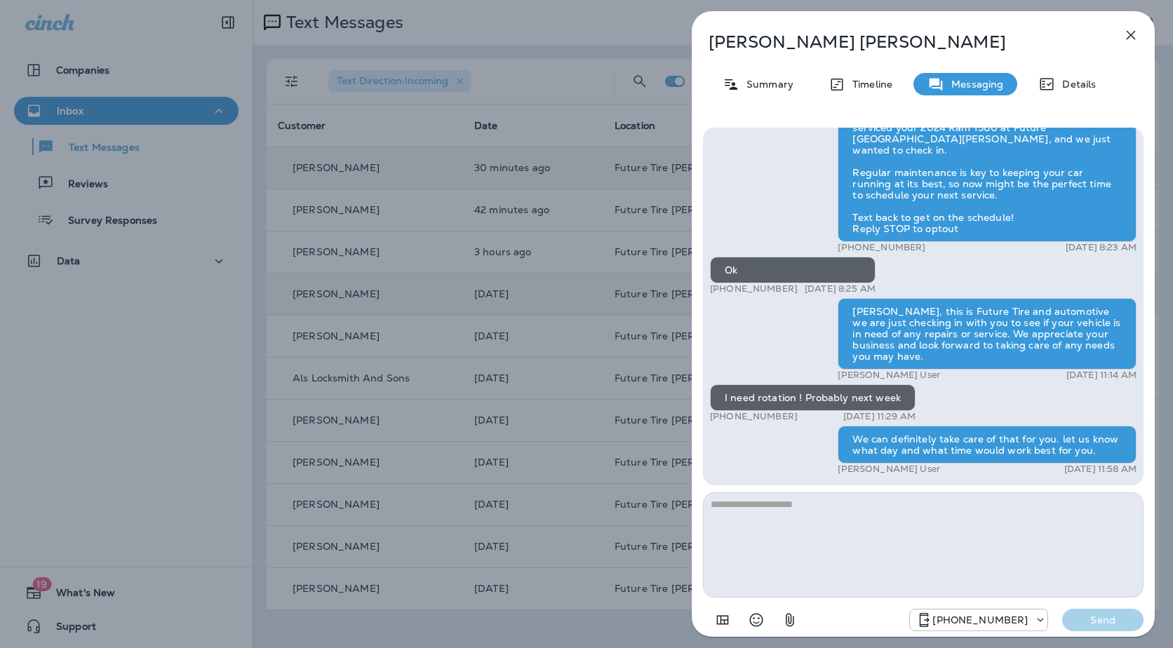
click at [580, 277] on div "Leslie Gorman Summary Timeline Messaging Details Hi Leslie, it's been six month…" at bounding box center [586, 324] width 1173 height 648
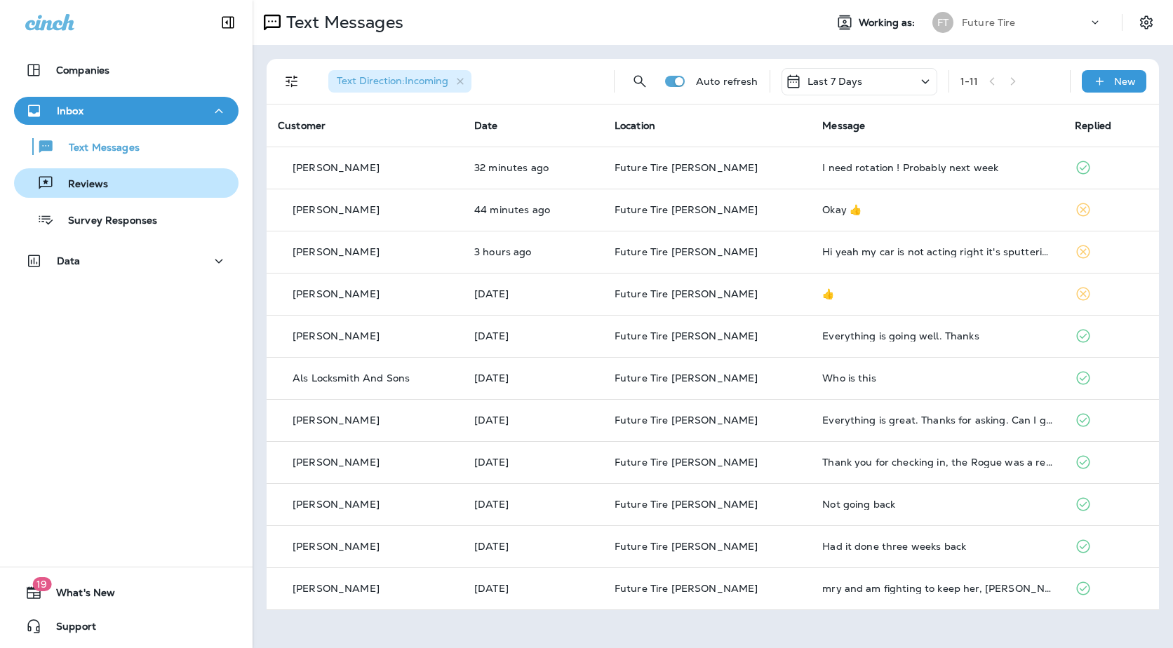
click at [116, 181] on div "Reviews" at bounding box center [126, 183] width 213 height 21
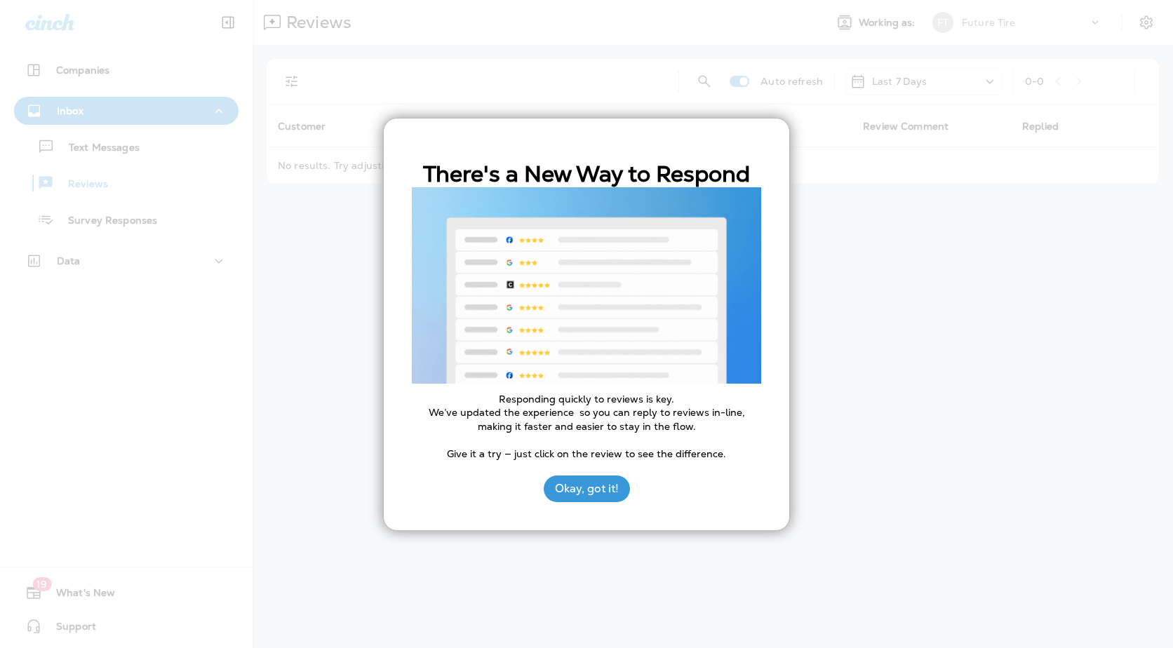
click at [238, 373] on div at bounding box center [586, 324] width 1173 height 648
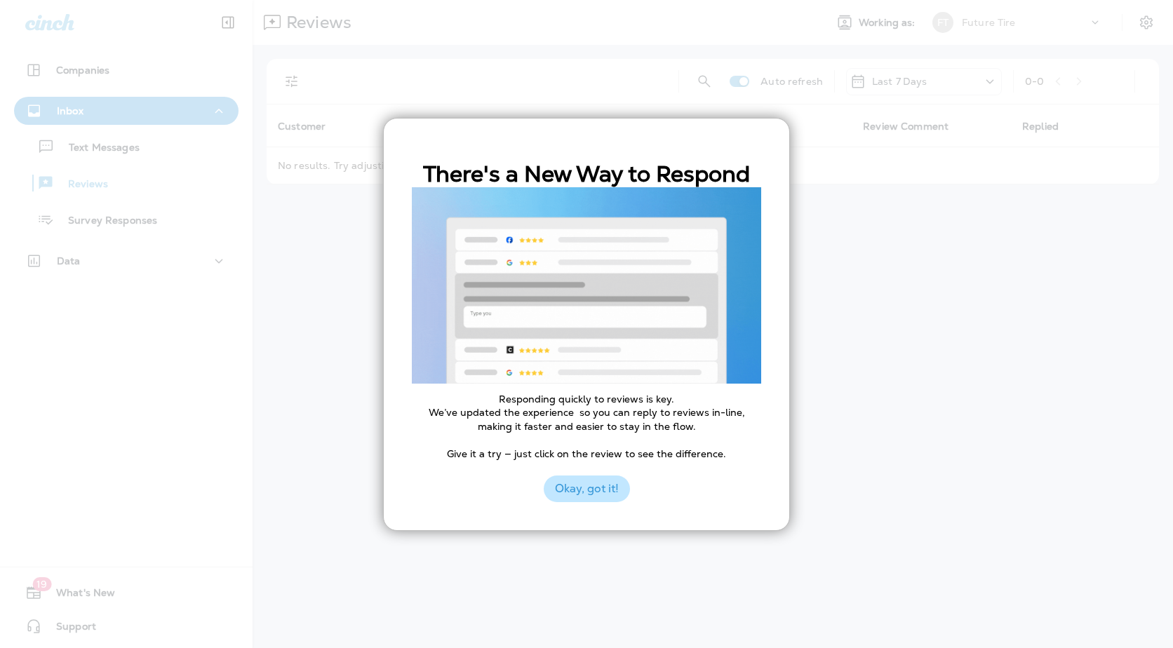
click at [603, 495] on button "Okay, got it!" at bounding box center [587, 489] width 86 height 27
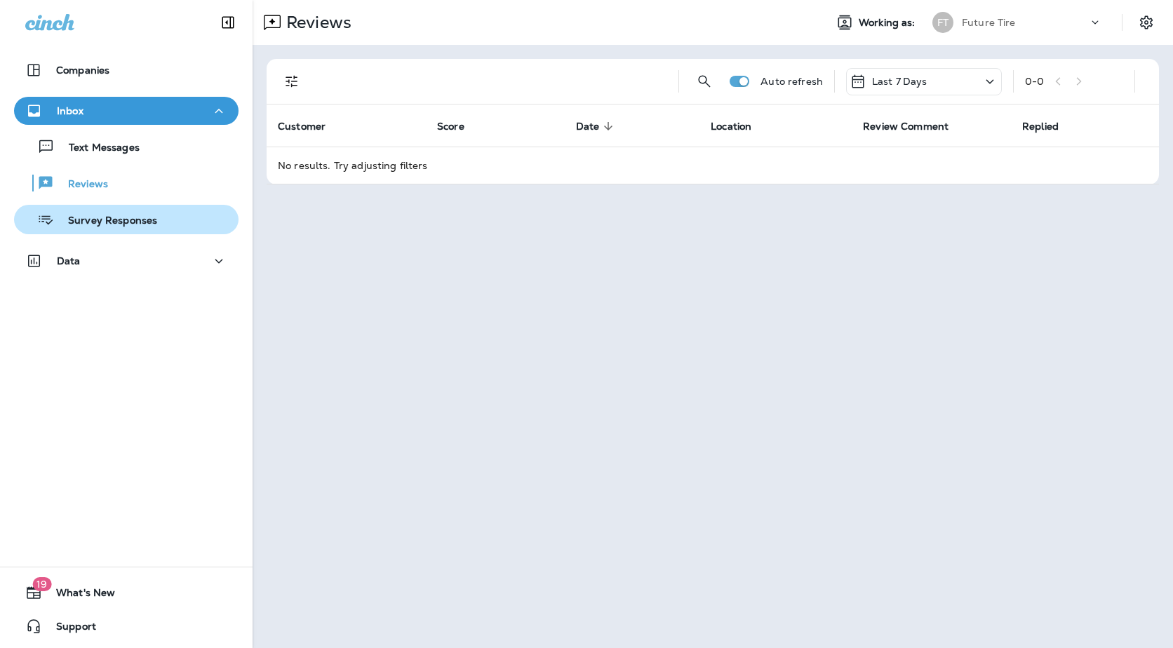
click at [152, 229] on div "Survey Responses" at bounding box center [89, 219] width 138 height 21
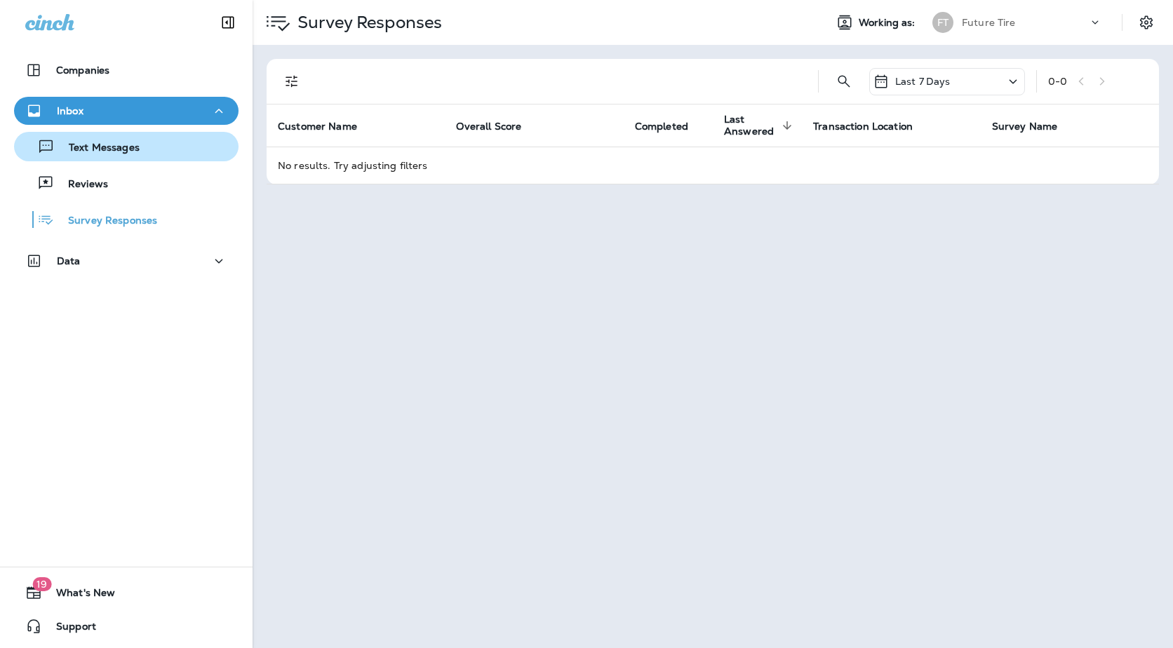
click at [87, 155] on div "Text Messages" at bounding box center [80, 146] width 120 height 21
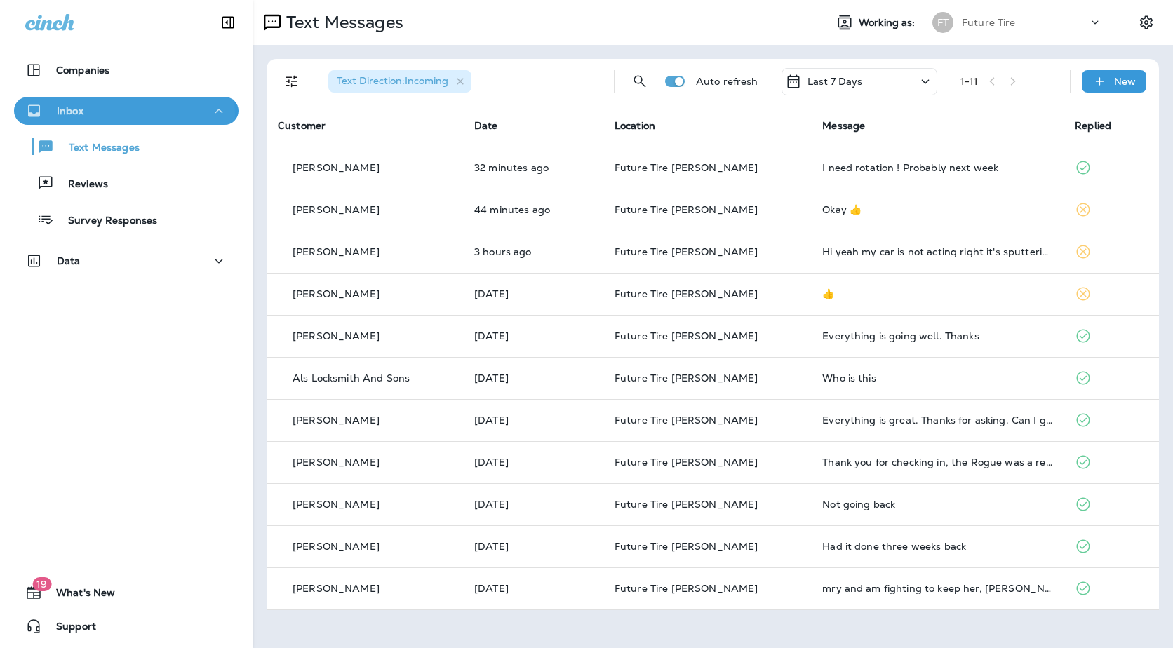
click at [123, 114] on div "Inbox" at bounding box center [126, 111] width 202 height 18
click at [210, 116] on icon "button" at bounding box center [218, 111] width 17 height 18
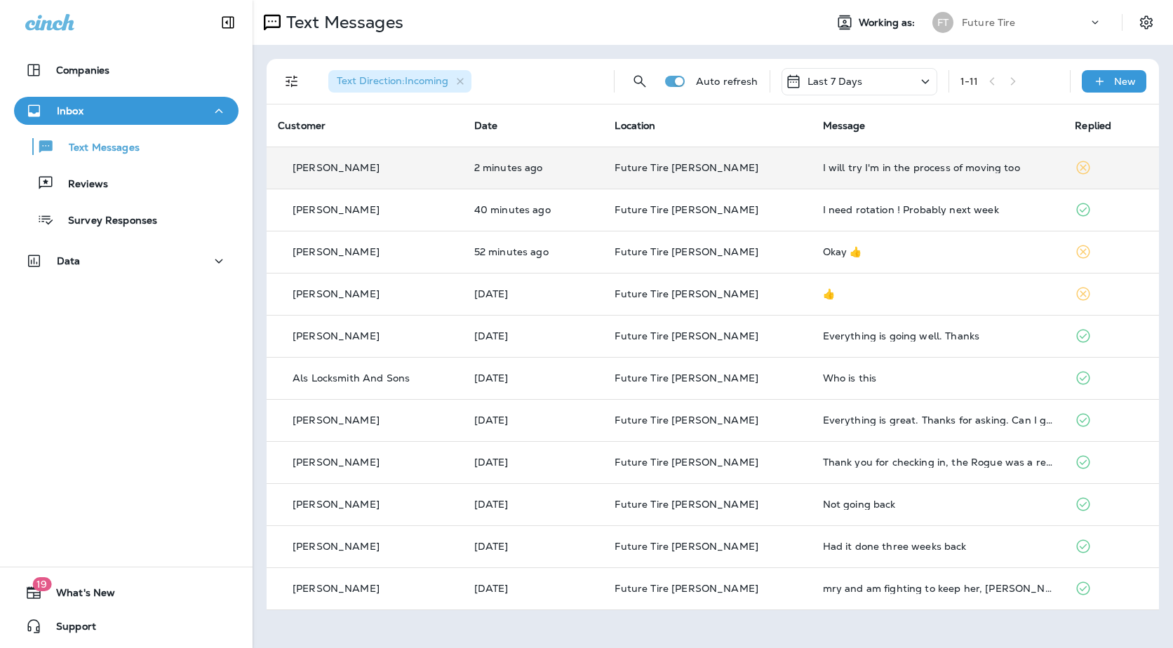
click at [783, 170] on td "Future Tire [PERSON_NAME]" at bounding box center [707, 168] width 208 height 42
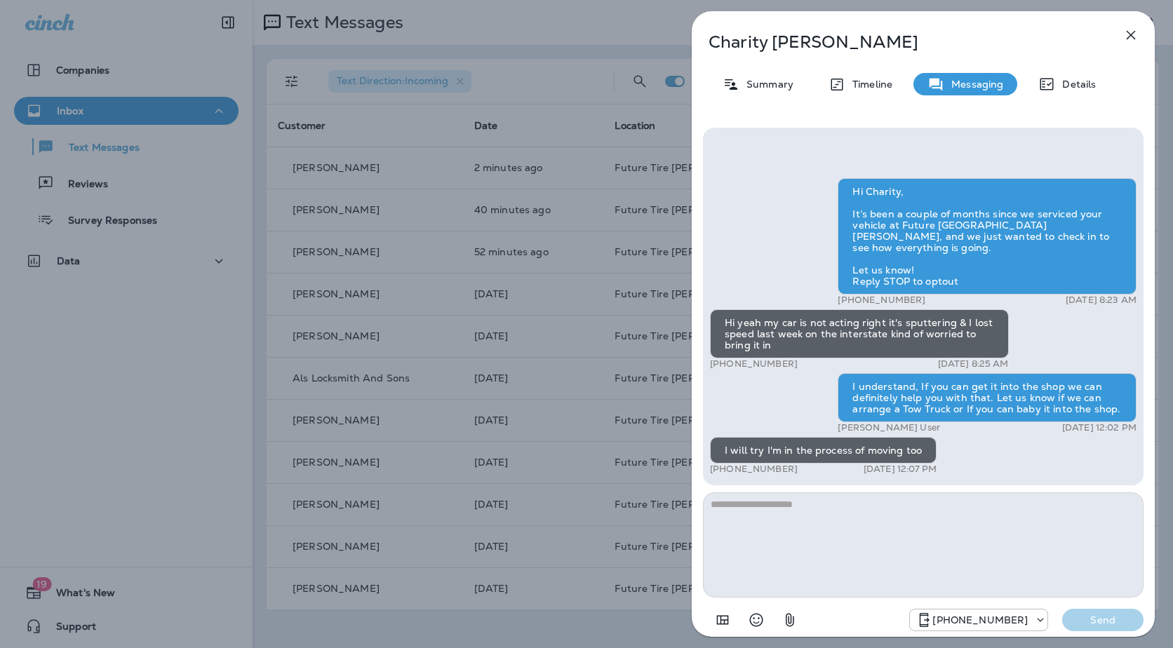
click at [650, 293] on div "Charity Herman Summary Timeline Messaging Details Hi Charity, It’s been a coupl…" at bounding box center [586, 324] width 1173 height 648
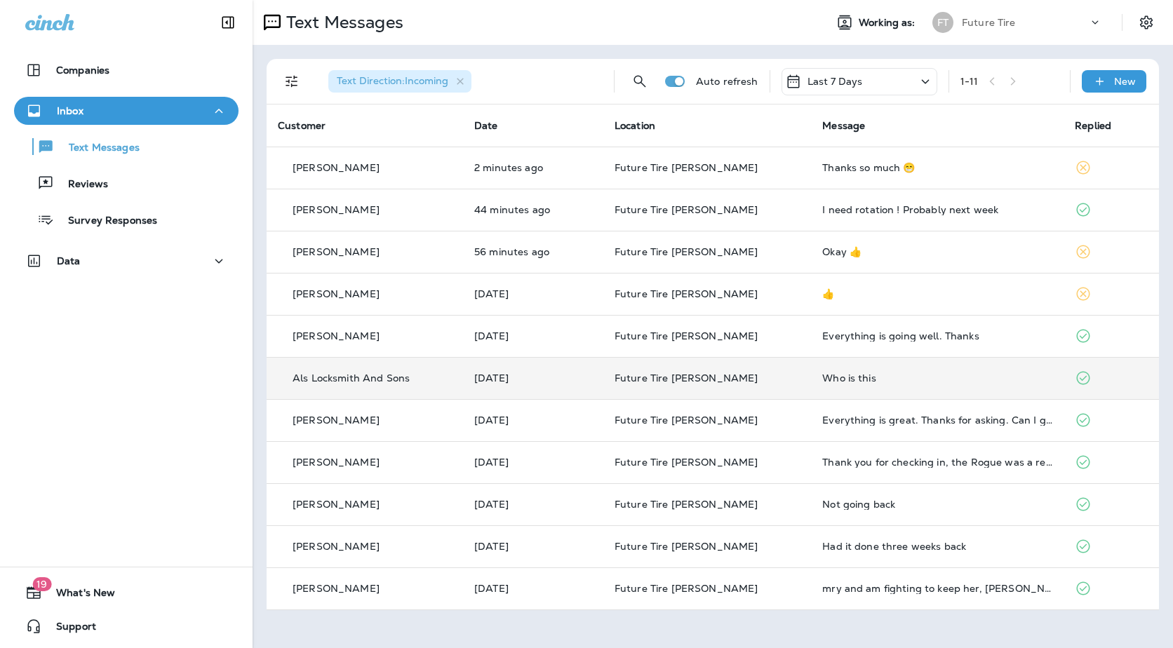
click at [580, 384] on td "[DATE]" at bounding box center [533, 378] width 140 height 42
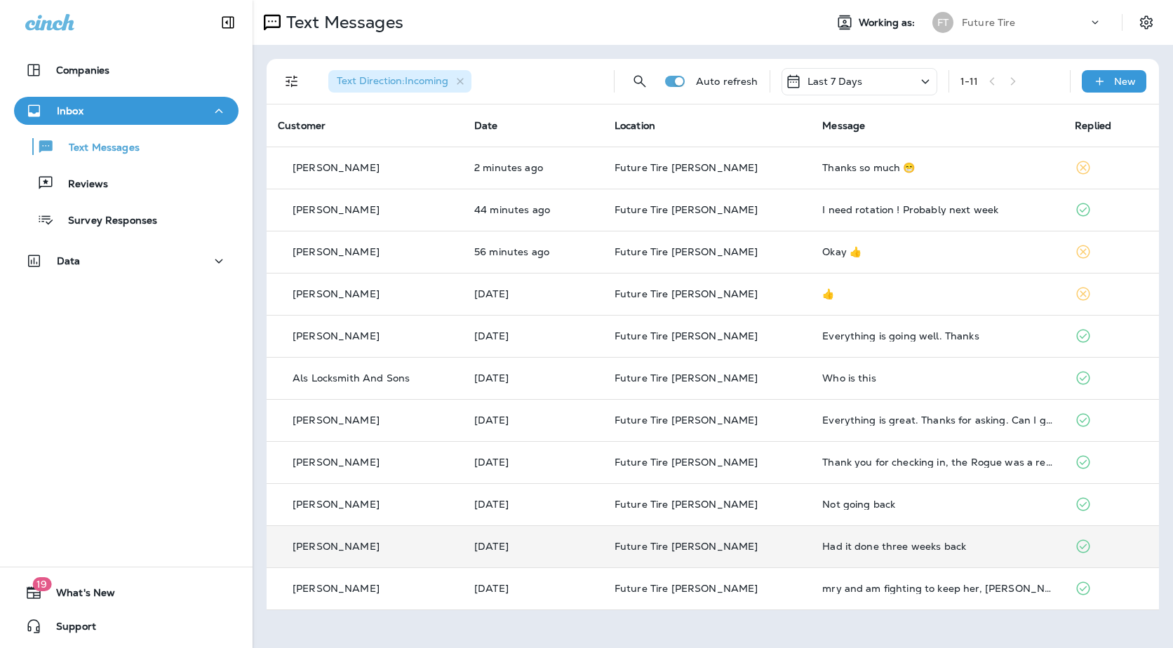
click at [435, 533] on td "[PERSON_NAME]" at bounding box center [365, 546] width 196 height 42
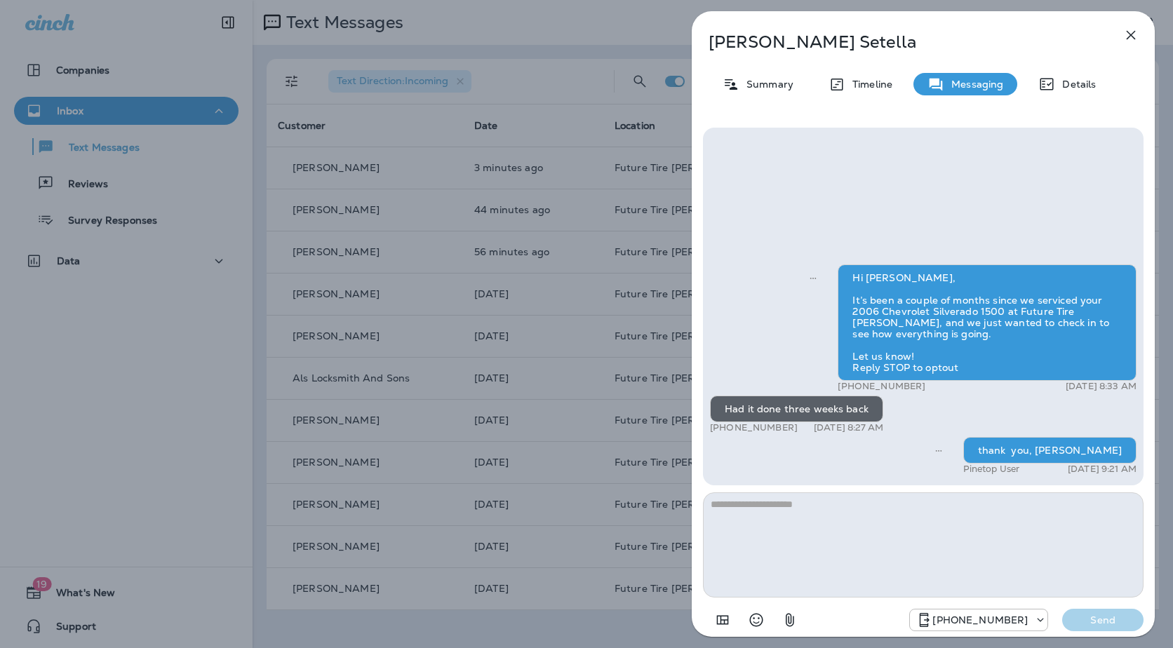
click at [476, 352] on div "Gary Setella Summary Timeline Messaging Details Hi Gary, It’s been a couple of …" at bounding box center [586, 324] width 1173 height 648
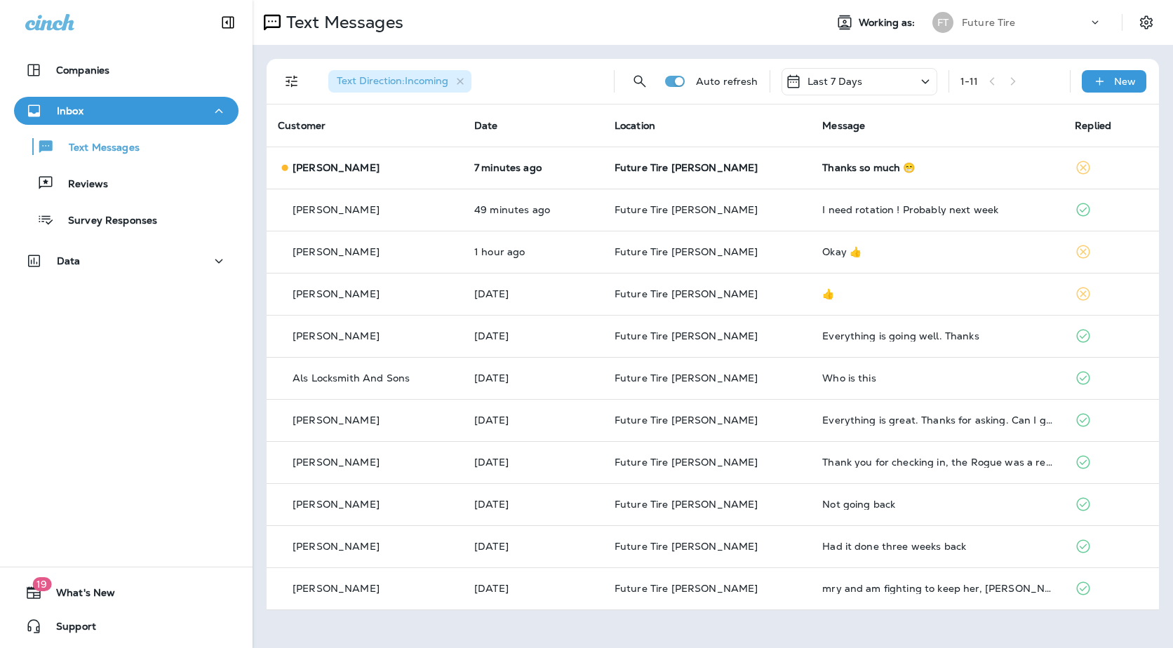
click at [929, 81] on icon at bounding box center [925, 81] width 8 height 4
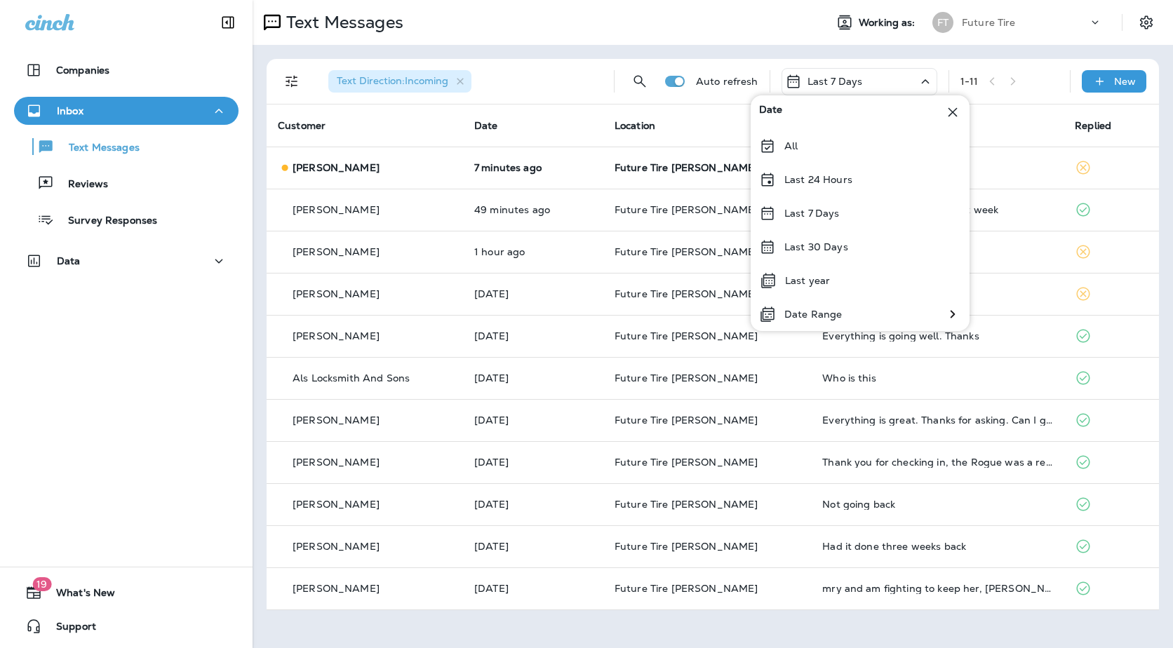
click at [1007, 50] on div "Text Direction : Incoming Auto refresh Last 7 Days 1 - 11 New Customer Date Loc…" at bounding box center [713, 335] width 920 height 580
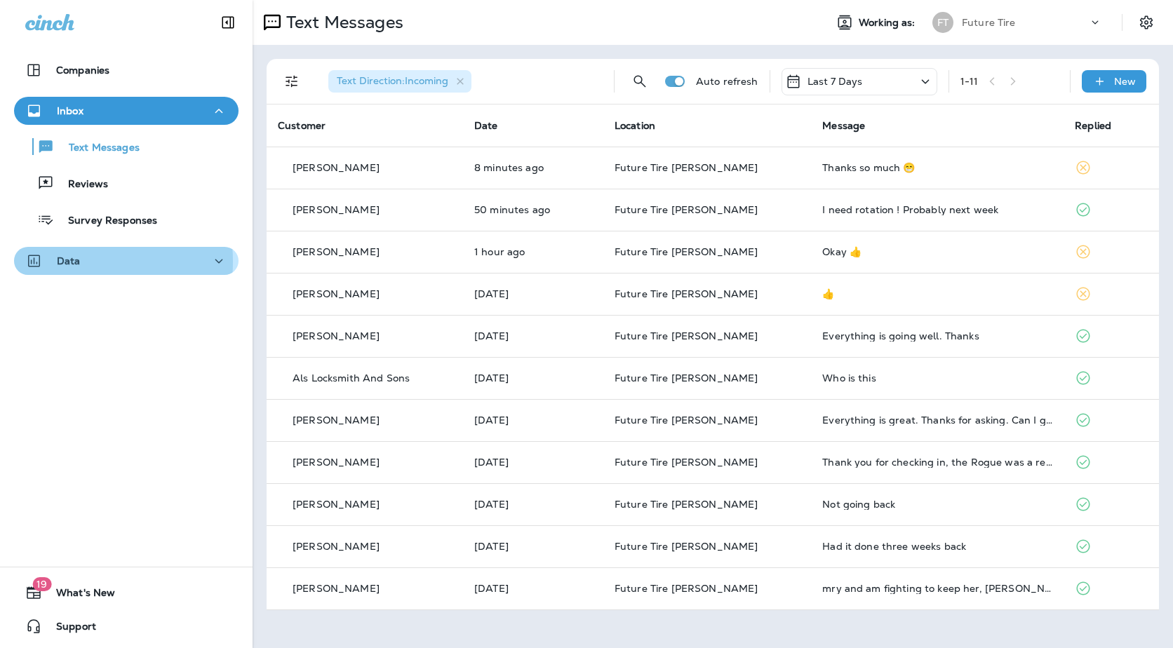
click at [68, 262] on p "Data" at bounding box center [69, 260] width 24 height 11
